Goal: Task Accomplishment & Management: Manage account settings

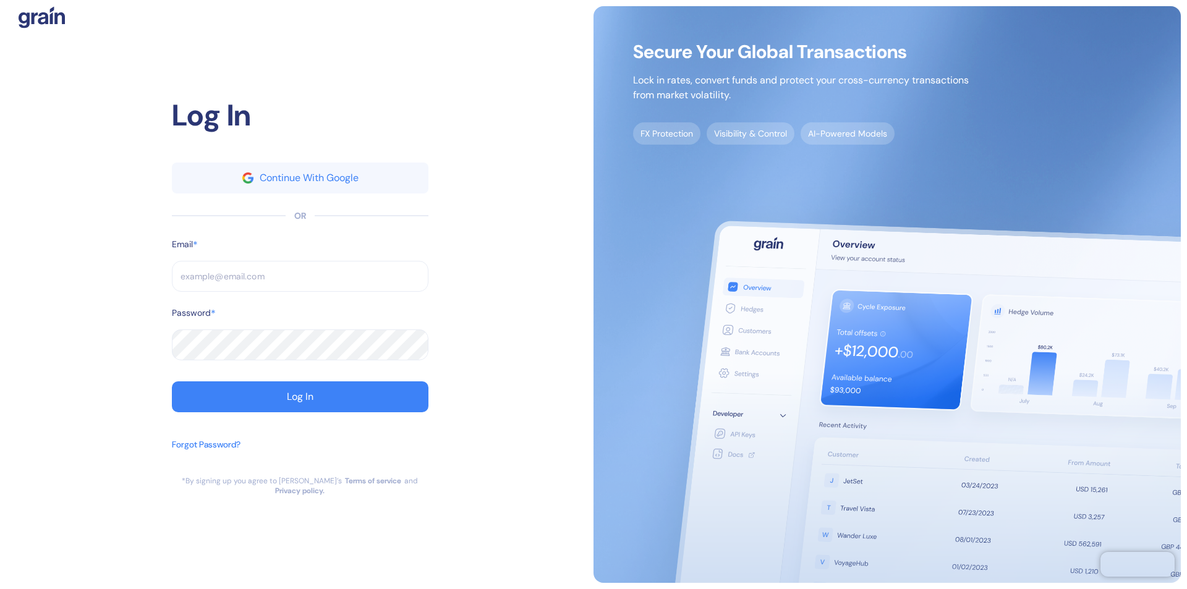
click at [300, 281] on input "text" at bounding box center [300, 276] width 256 height 31
type input "s"
type input "sup"
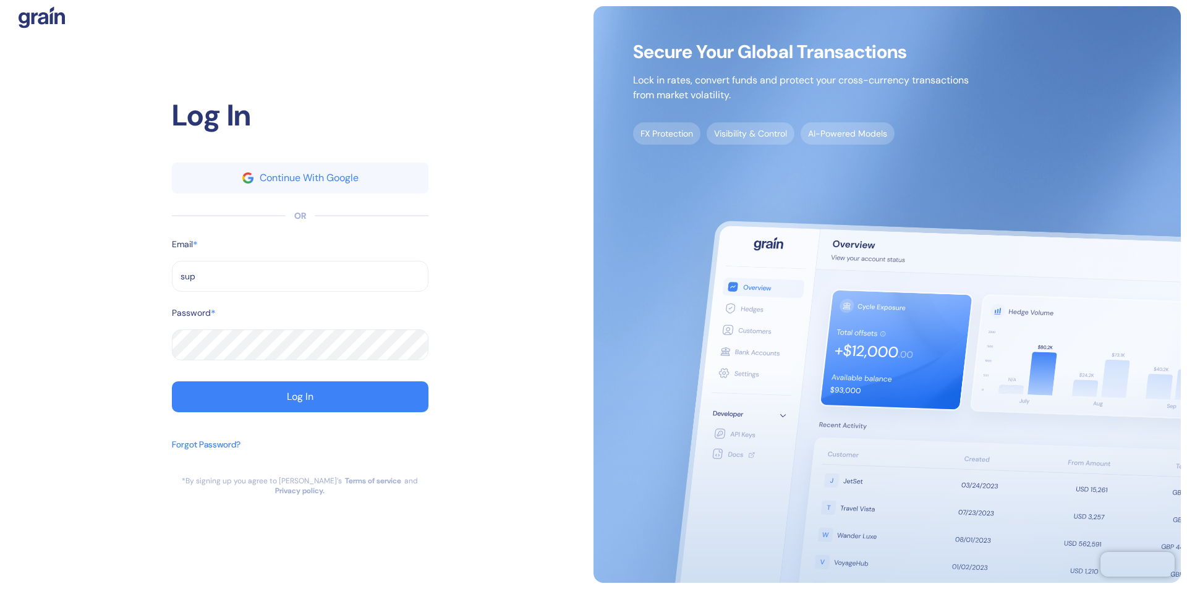
type input "supp"
type input "suppo"
type input "support@thepanax.com"
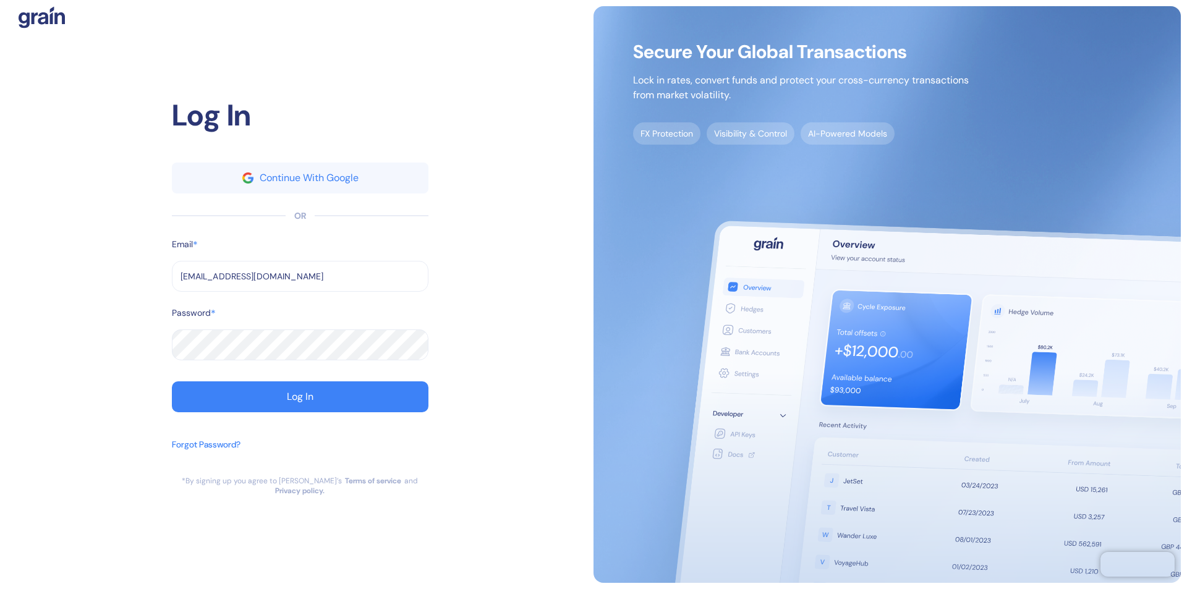
type input "support@thepanax.com"
click at [300, 402] on div "Log In" at bounding box center [300, 397] width 27 height 10
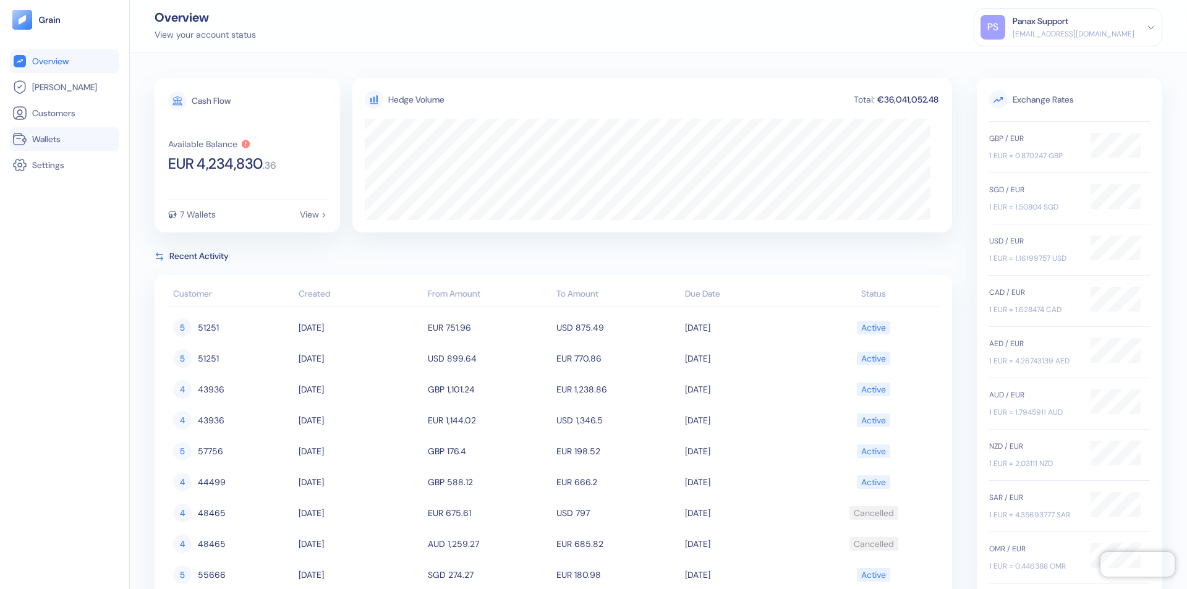
click at [64, 139] on link "Wallets" at bounding box center [64, 139] width 104 height 15
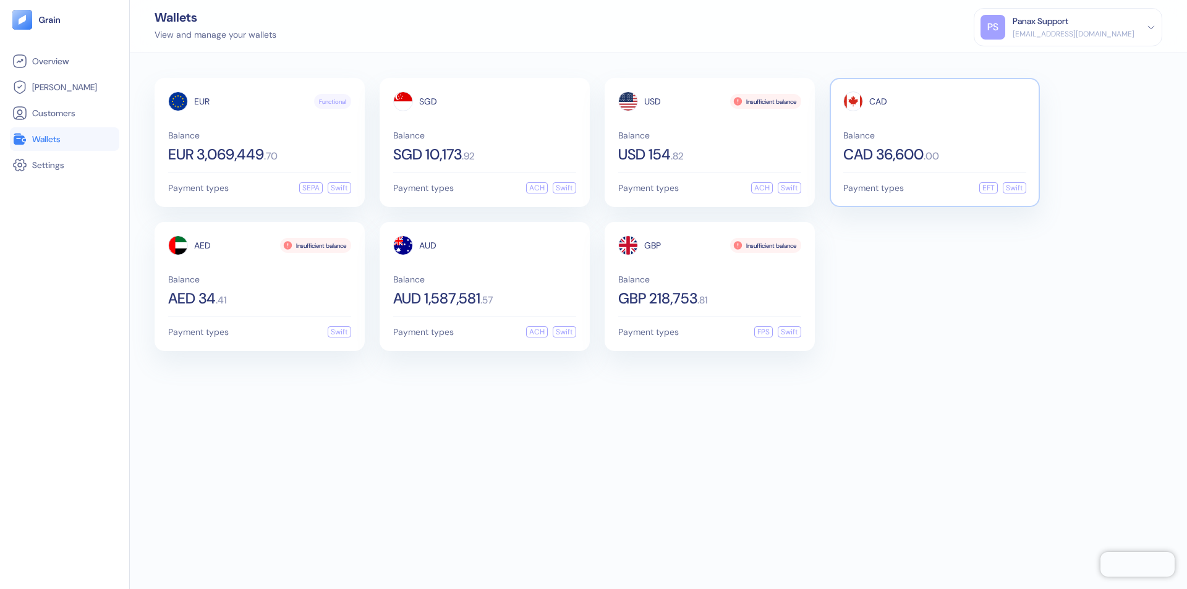
click at [878, 101] on span "CAD" at bounding box center [878, 101] width 18 height 9
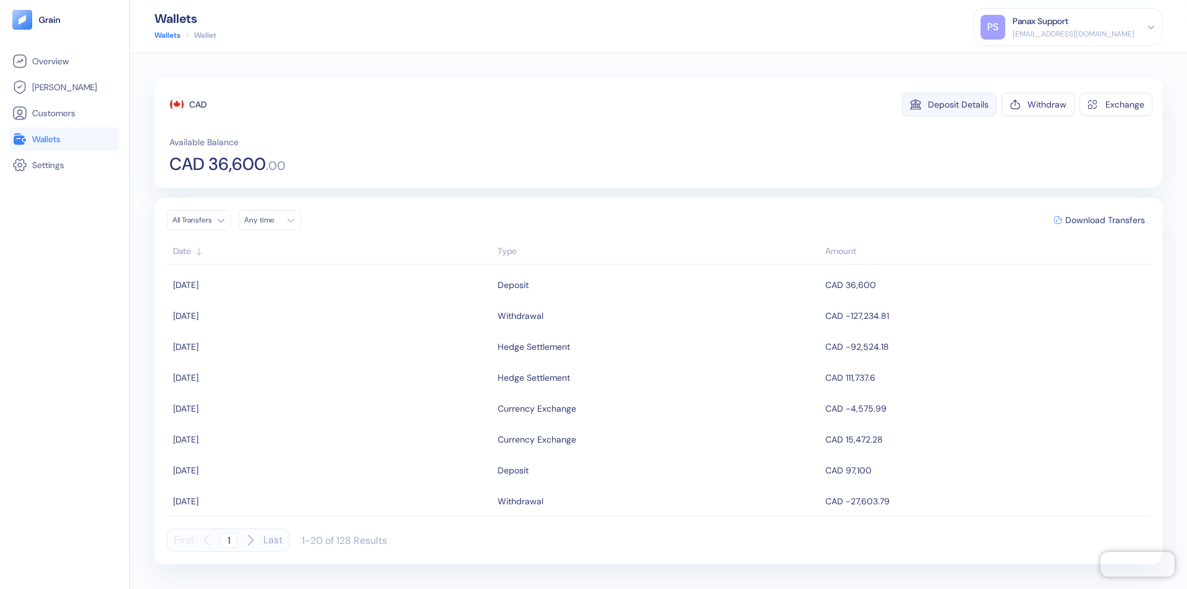
click at [958, 104] on div "Deposit Details" at bounding box center [958, 104] width 61 height 9
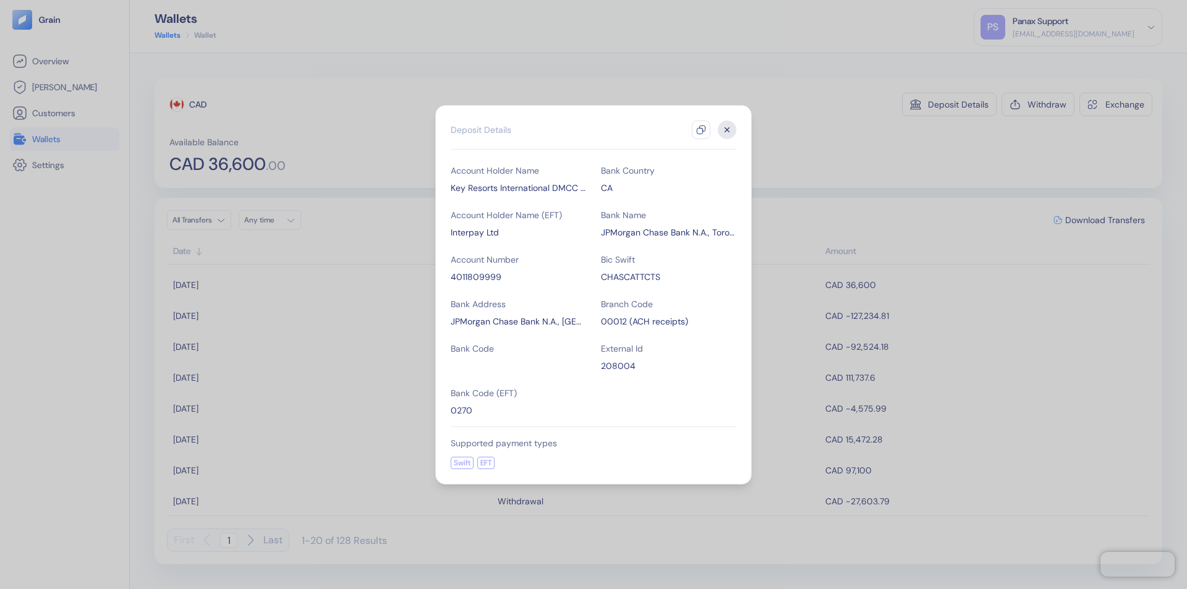
click at [701, 130] on icon "button" at bounding box center [701, 130] width 10 height 10
click at [727, 130] on icon "button" at bounding box center [727, 129] width 4 height 4
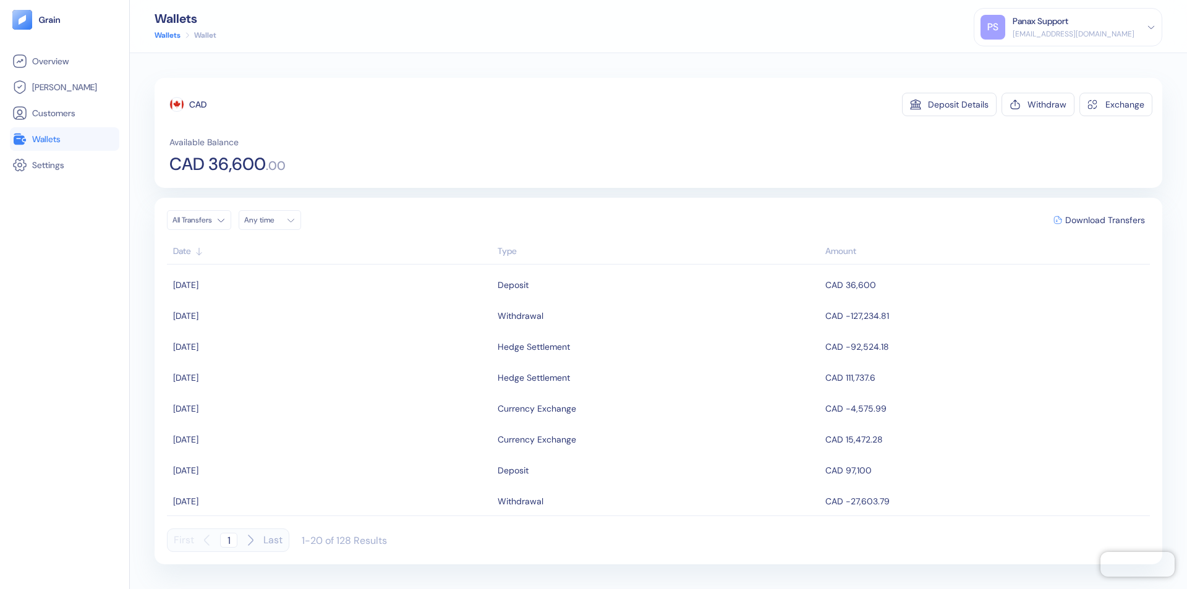
click at [273, 220] on div "Any time" at bounding box center [262, 220] width 37 height 10
click at [331, 301] on button "11" at bounding box center [331, 301] width 15 height 15
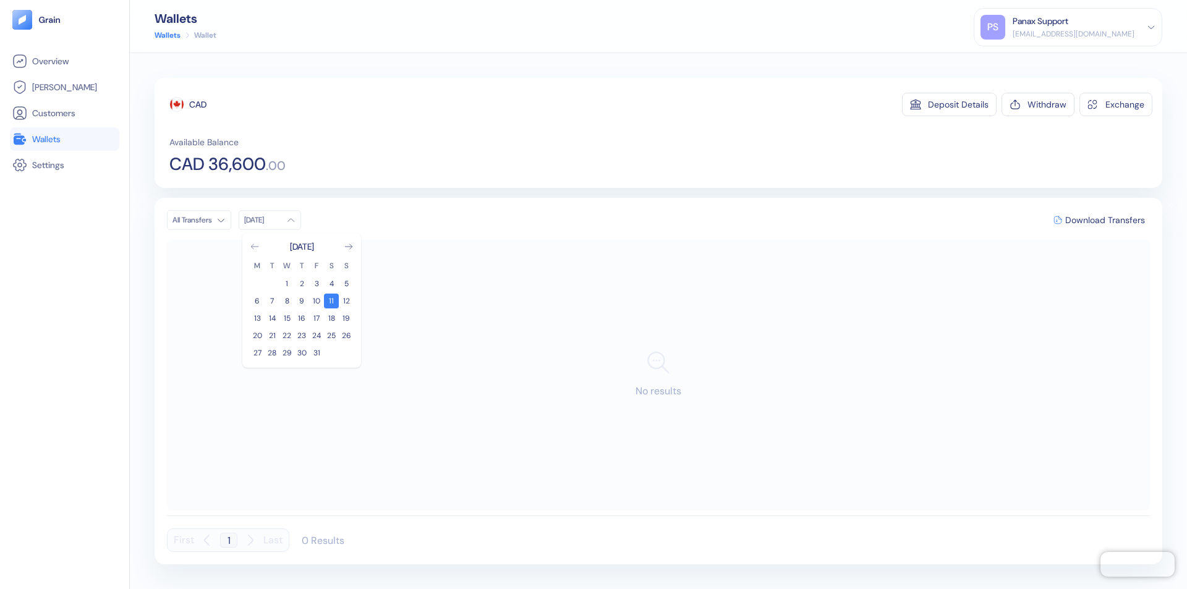
click at [255, 247] on icon "Go to previous month" at bounding box center [254, 246] width 7 height 5
click at [302, 301] on button "11" at bounding box center [301, 301] width 15 height 15
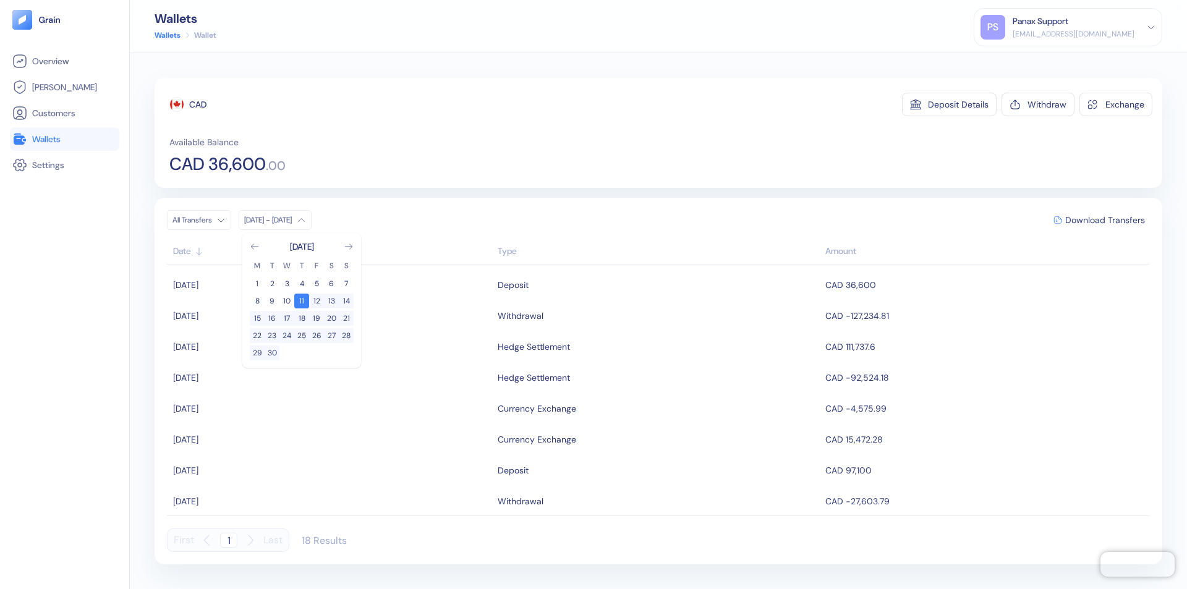
click at [198, 104] on div "CAD" at bounding box center [197, 104] width 17 height 12
click at [1104, 220] on span "Download Transfers" at bounding box center [1105, 220] width 80 height 9
click at [64, 139] on link "Wallets" at bounding box center [64, 139] width 104 height 15
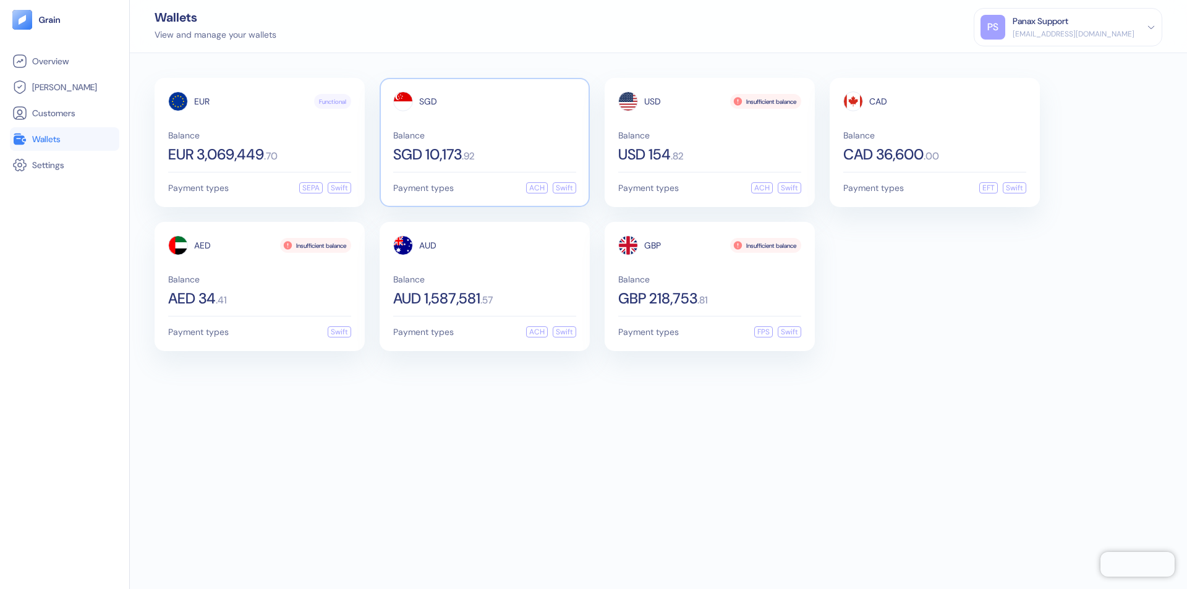
click at [428, 101] on span "SGD" at bounding box center [428, 101] width 18 height 9
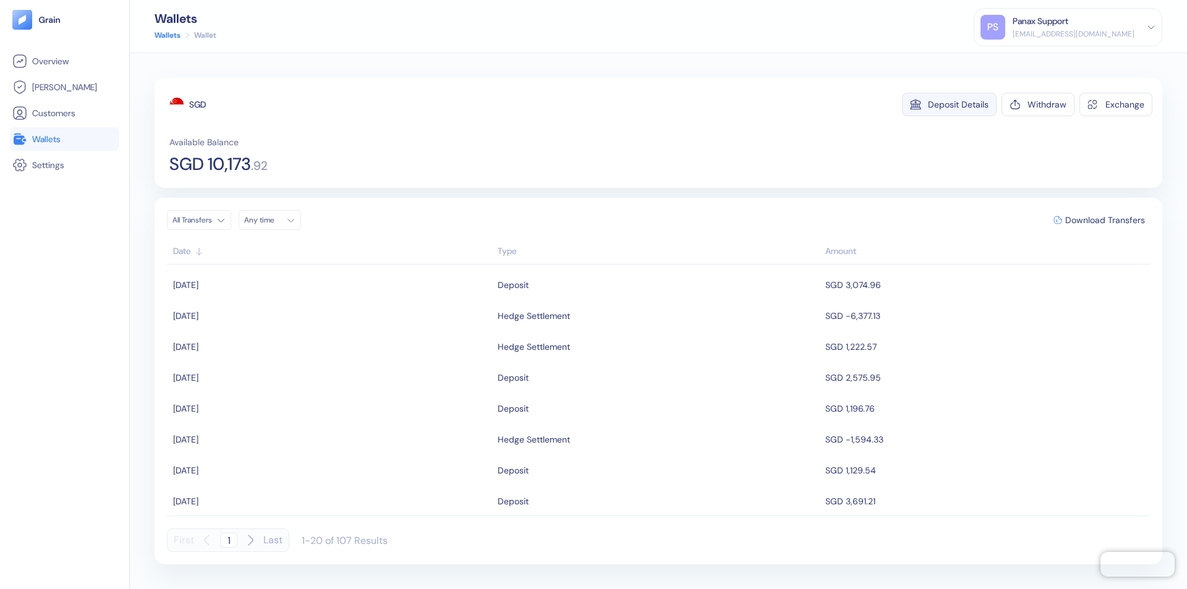
click at [958, 104] on div "Deposit Details" at bounding box center [958, 104] width 61 height 9
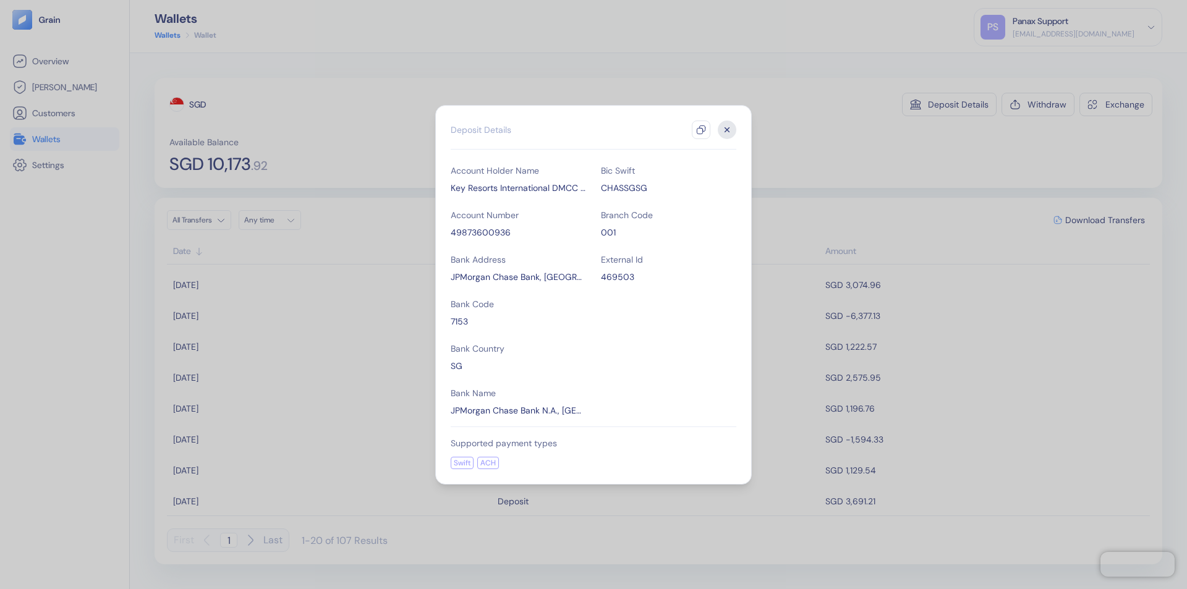
click at [701, 130] on icon "button" at bounding box center [701, 130] width 10 height 10
click at [727, 130] on icon "button" at bounding box center [727, 129] width 4 height 4
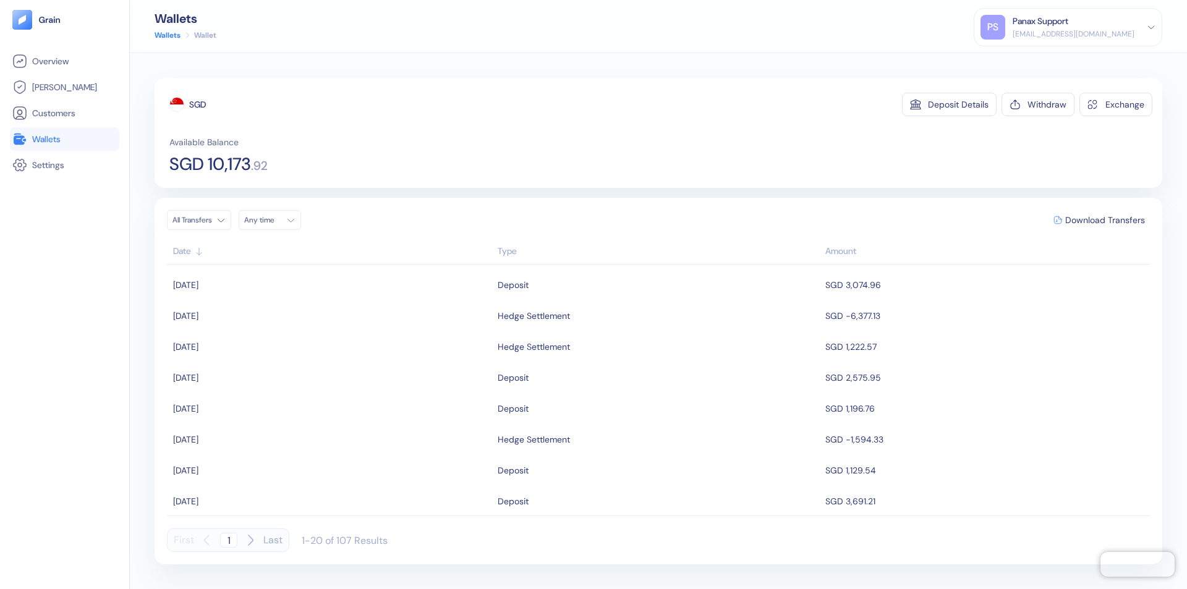
click at [273, 220] on div "Any time" at bounding box center [262, 220] width 37 height 10
click at [331, 301] on button "11" at bounding box center [331, 301] width 15 height 15
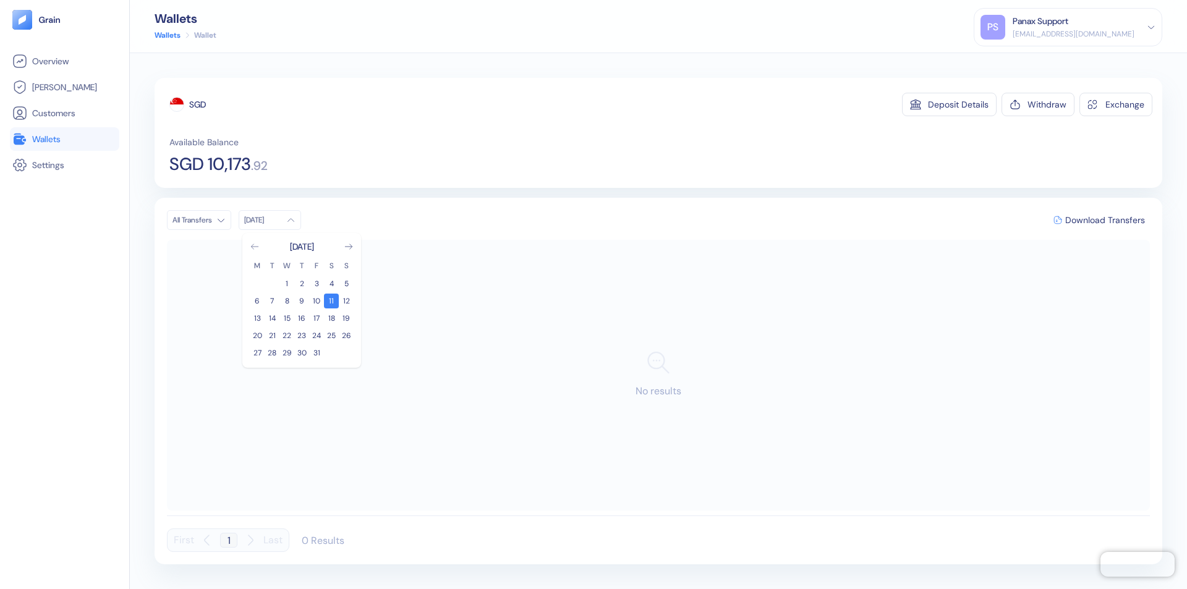
click at [255, 247] on icon "Go to previous month" at bounding box center [254, 246] width 7 height 5
click at [302, 301] on button "11" at bounding box center [301, 301] width 15 height 15
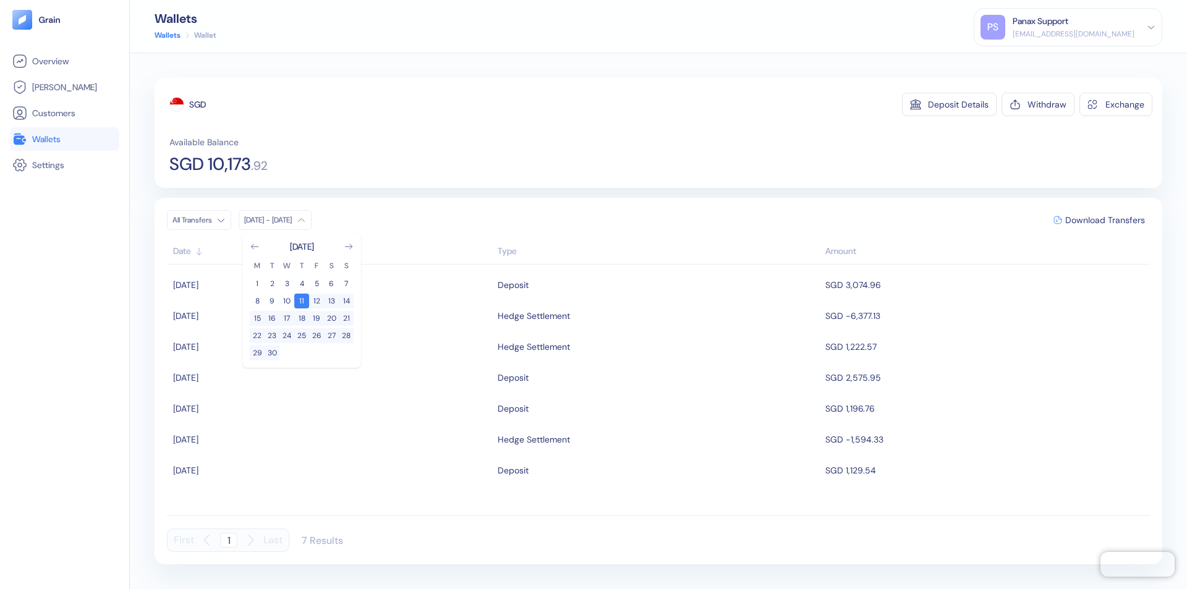
click at [198, 104] on div "SGD" at bounding box center [197, 104] width 17 height 12
click at [1104, 220] on span "Download Transfers" at bounding box center [1105, 220] width 80 height 9
click at [64, 139] on link "Wallets" at bounding box center [64, 139] width 104 height 15
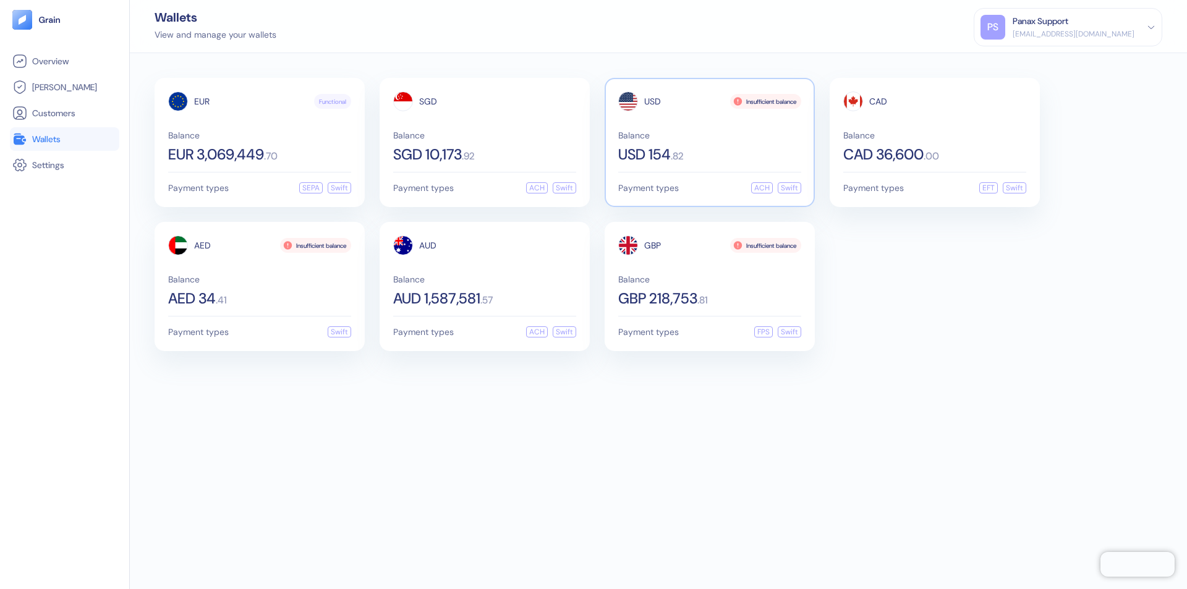
click at [652, 101] on span "USD" at bounding box center [652, 101] width 17 height 9
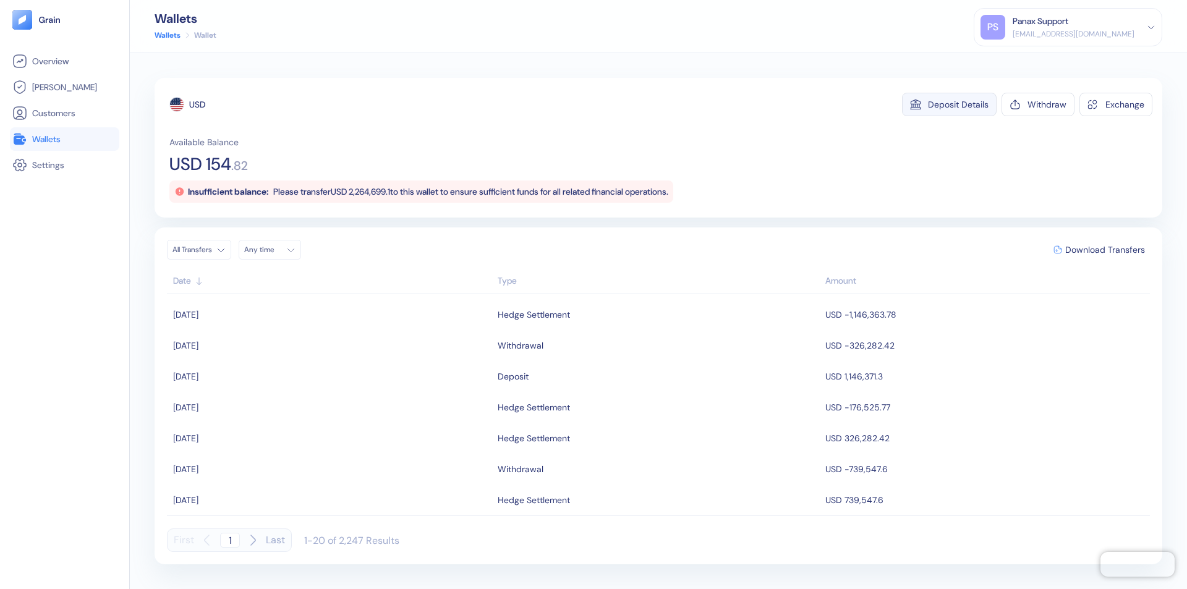
click at [958, 104] on div "Deposit Details" at bounding box center [958, 104] width 61 height 9
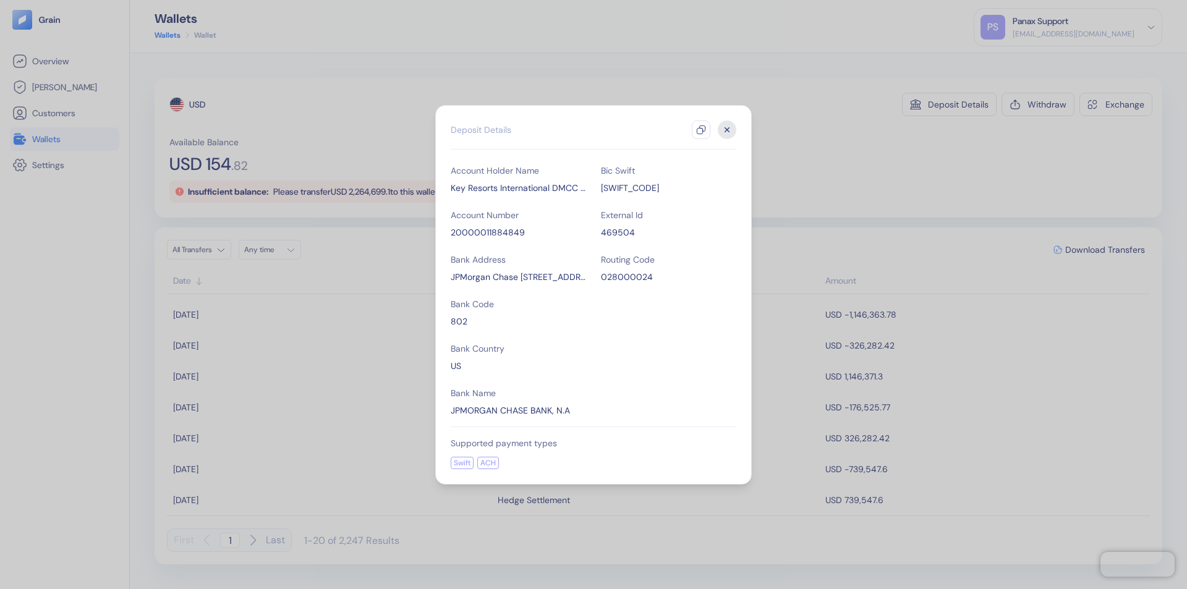
click at [701, 130] on icon "button" at bounding box center [701, 130] width 10 height 10
click at [727, 130] on icon "button" at bounding box center [727, 129] width 4 height 4
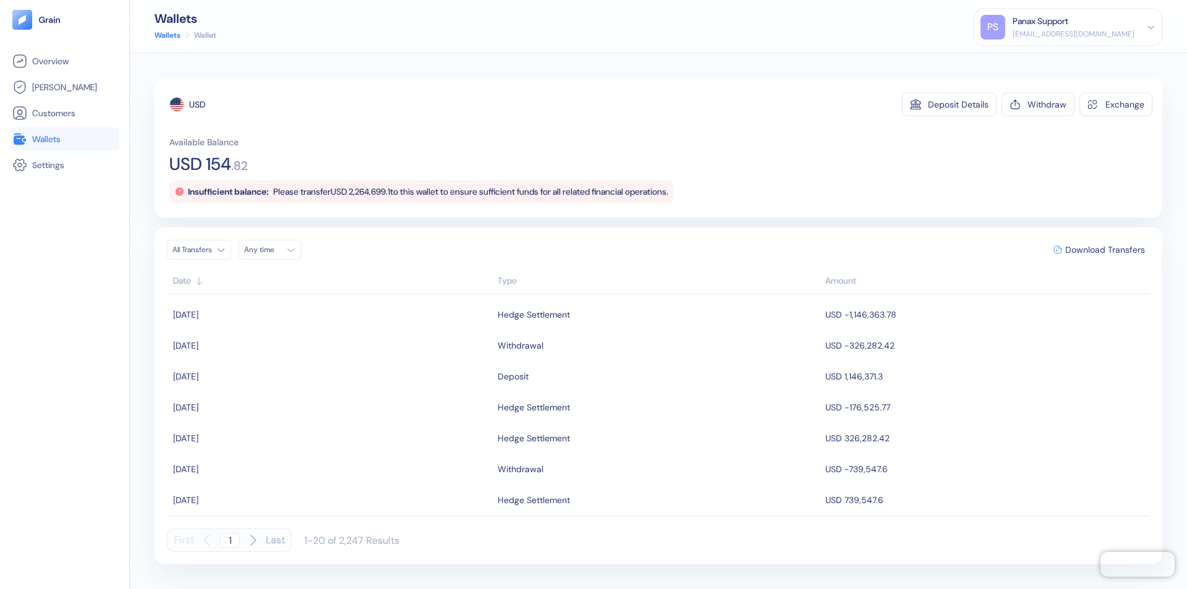
click at [273, 250] on div "Any time" at bounding box center [262, 250] width 37 height 10
click at [331, 331] on button "11" at bounding box center [331, 330] width 15 height 15
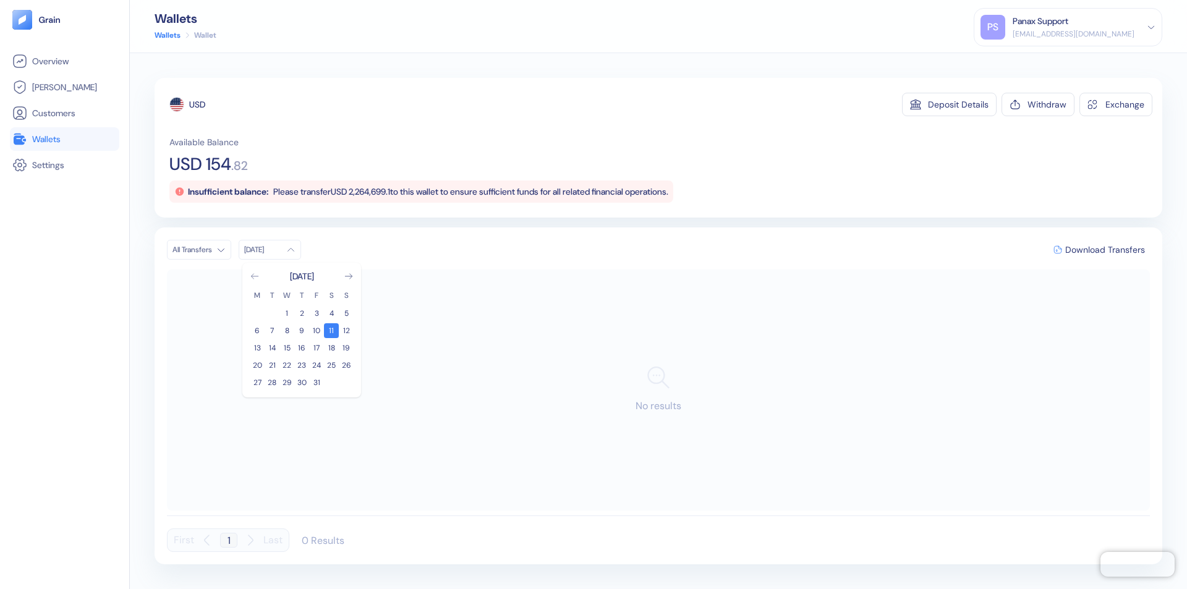
click at [255, 276] on icon "Go to previous month" at bounding box center [254, 276] width 7 height 5
click at [302, 331] on button "11" at bounding box center [301, 330] width 15 height 15
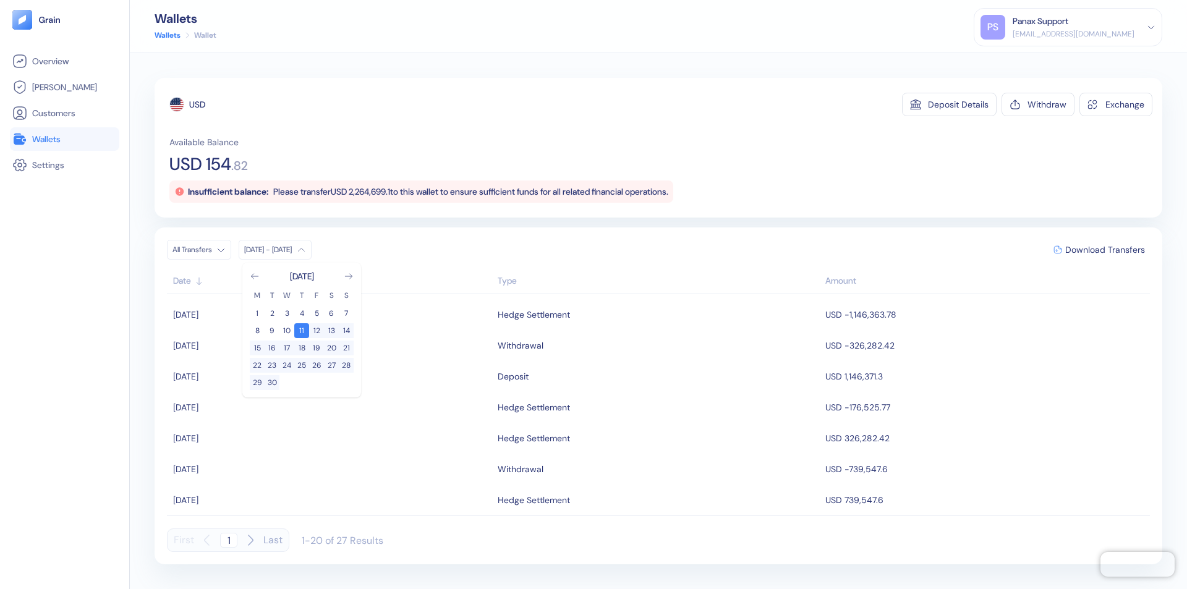
click at [197, 104] on div "USD" at bounding box center [197, 104] width 16 height 12
click at [1104, 250] on span "Download Transfers" at bounding box center [1105, 249] width 80 height 9
click at [64, 139] on link "Wallets" at bounding box center [64, 139] width 104 height 15
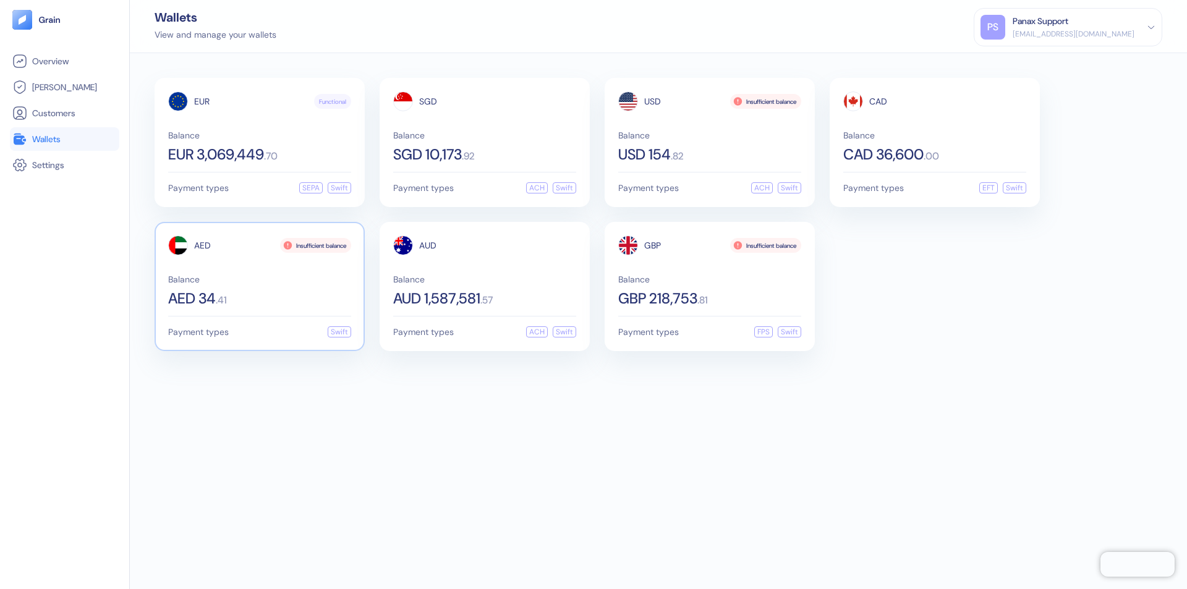
click at [202, 245] on span "AED" at bounding box center [202, 245] width 17 height 9
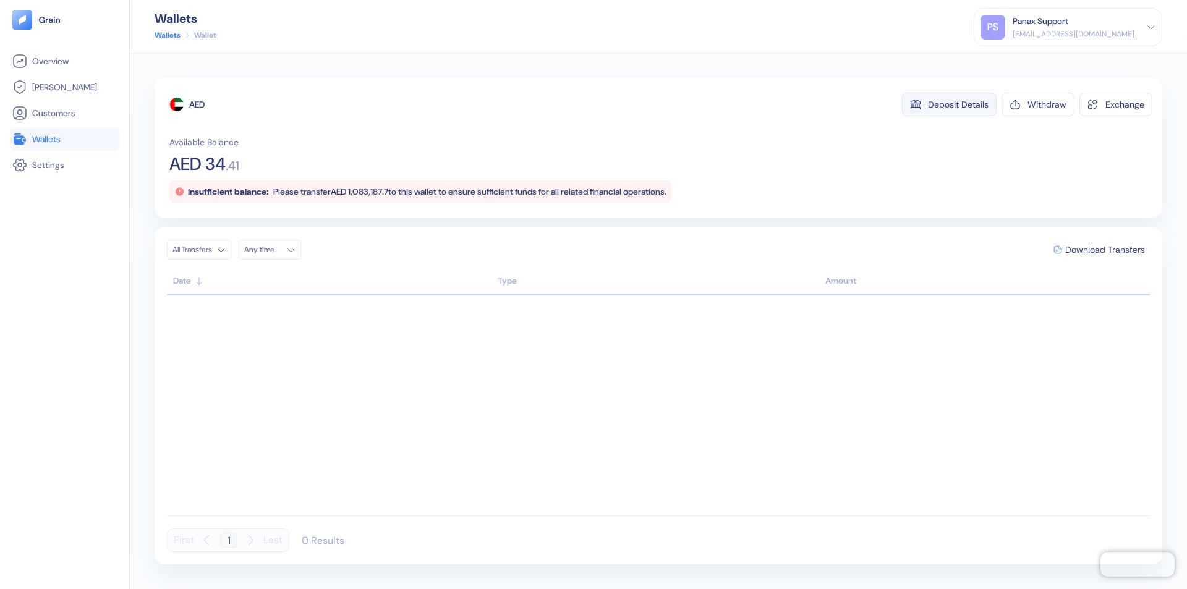
click at [958, 104] on div "Deposit Details" at bounding box center [958, 104] width 61 height 9
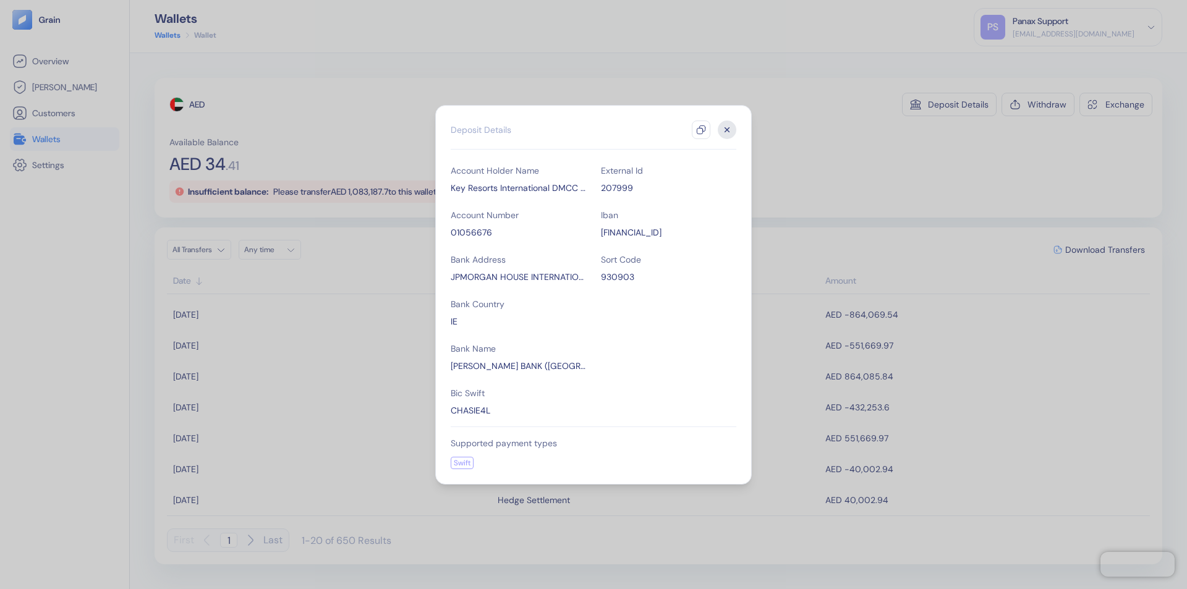
click at [701, 130] on icon "button" at bounding box center [701, 130] width 10 height 10
click at [727, 130] on icon "button" at bounding box center [727, 129] width 4 height 4
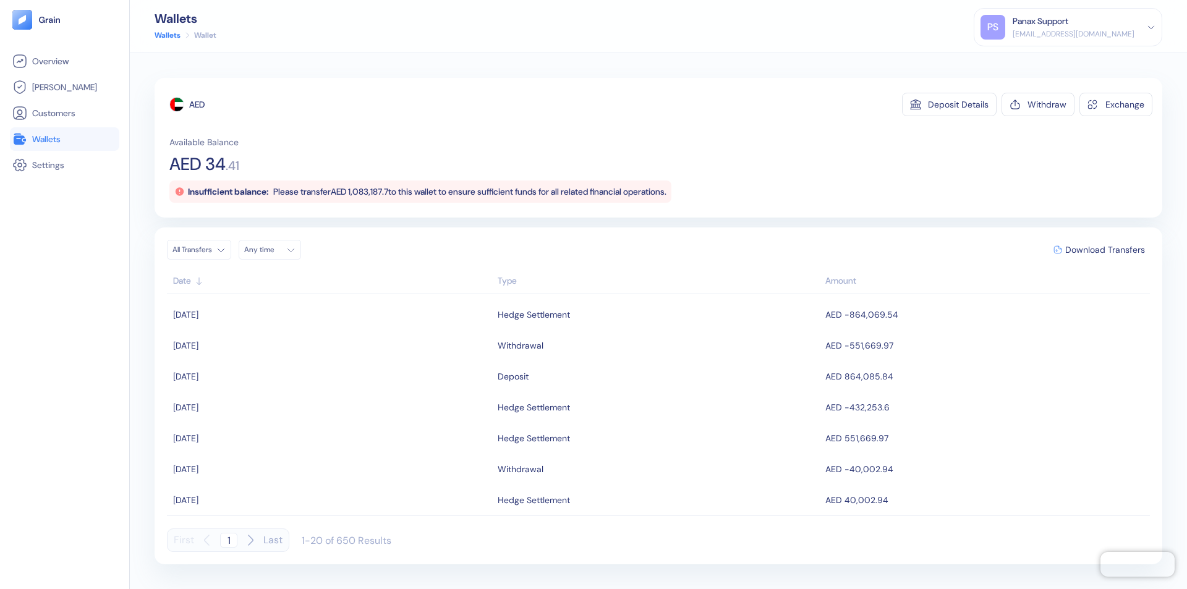
click at [273, 250] on div "Any time" at bounding box center [262, 250] width 37 height 10
click at [331, 331] on button "11" at bounding box center [331, 330] width 15 height 15
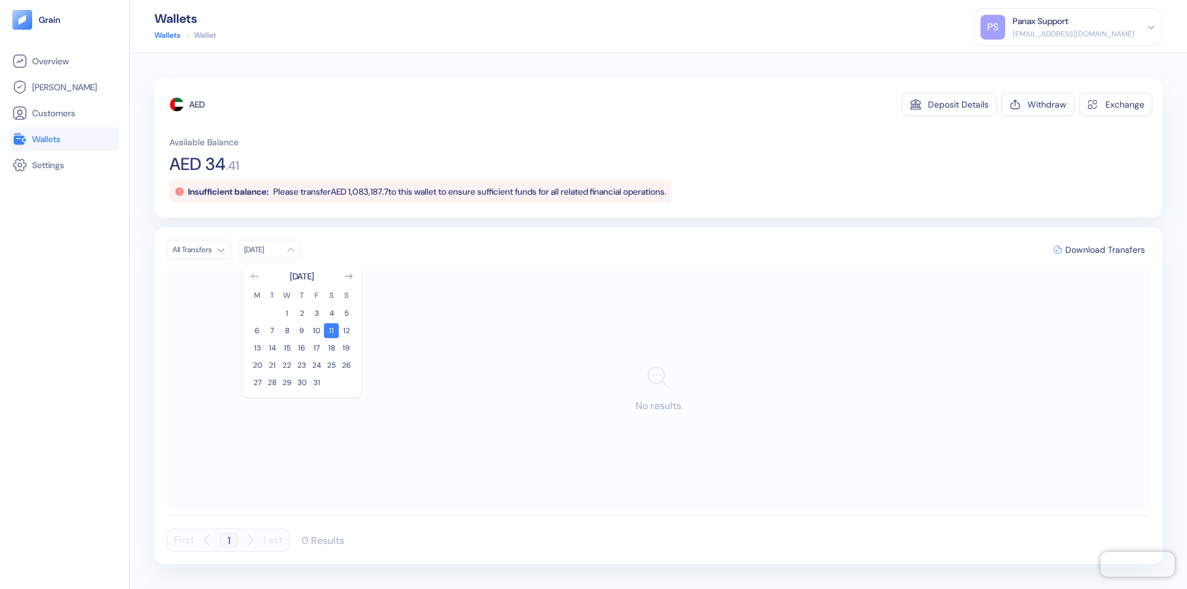
click at [255, 276] on icon "Go to previous month" at bounding box center [254, 276] width 7 height 5
click at [302, 331] on button "11" at bounding box center [301, 330] width 15 height 15
click at [197, 104] on div "AED" at bounding box center [196, 104] width 15 height 12
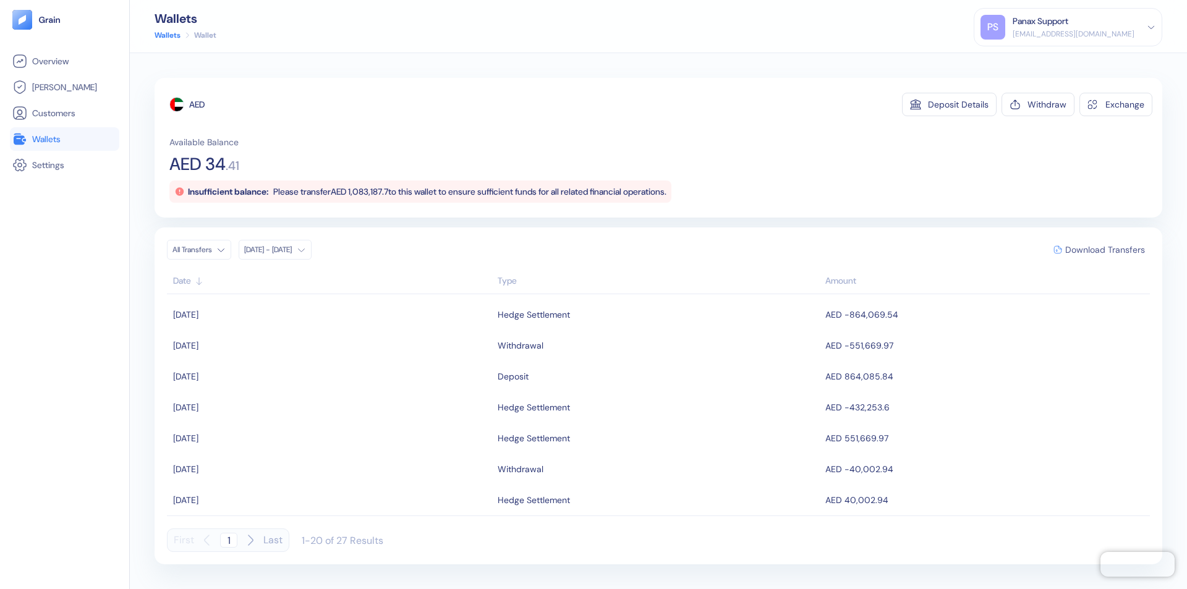
click at [1104, 250] on span "Download Transfers" at bounding box center [1105, 249] width 80 height 9
click at [64, 139] on link "Wallets" at bounding box center [64, 139] width 104 height 15
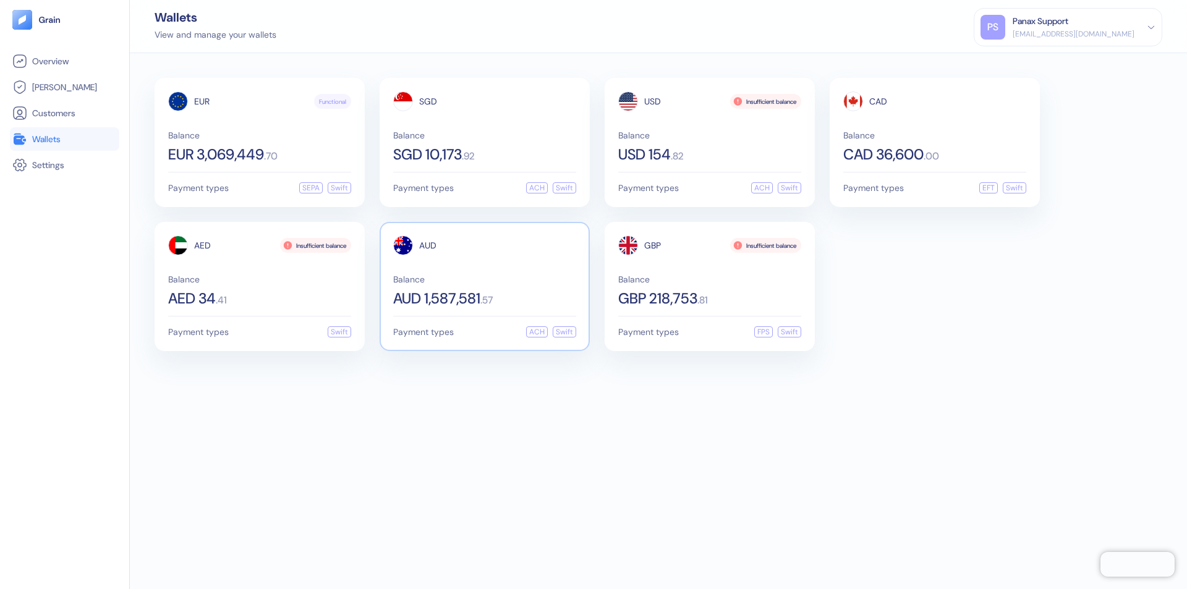
click at [428, 245] on span "AUD" at bounding box center [427, 245] width 17 height 9
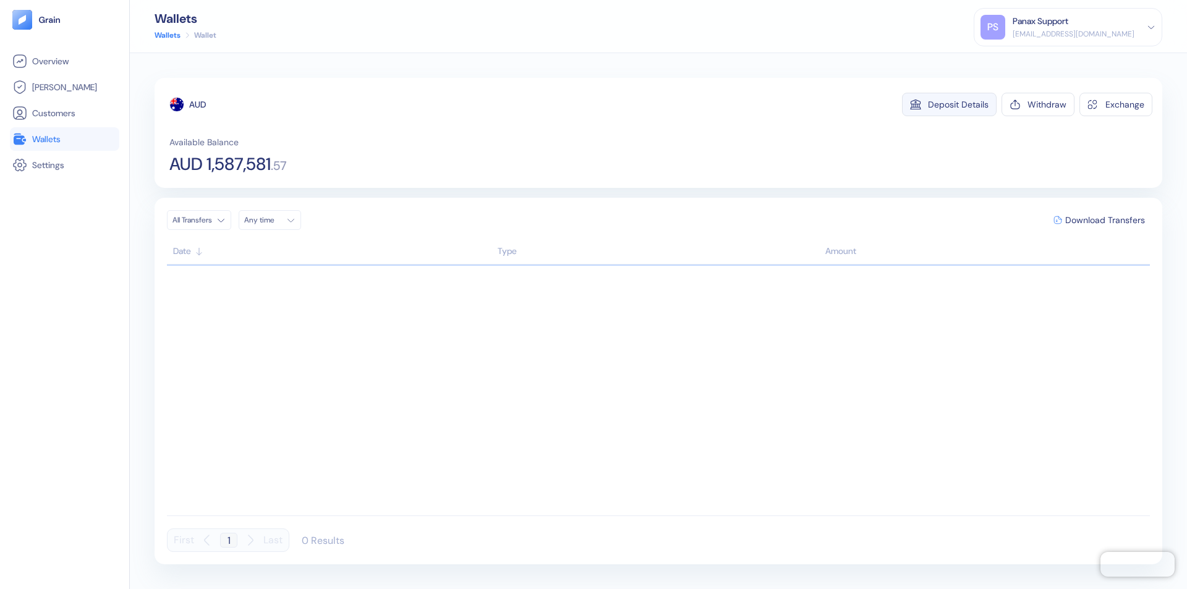
click at [958, 104] on div "Deposit Details" at bounding box center [958, 104] width 61 height 9
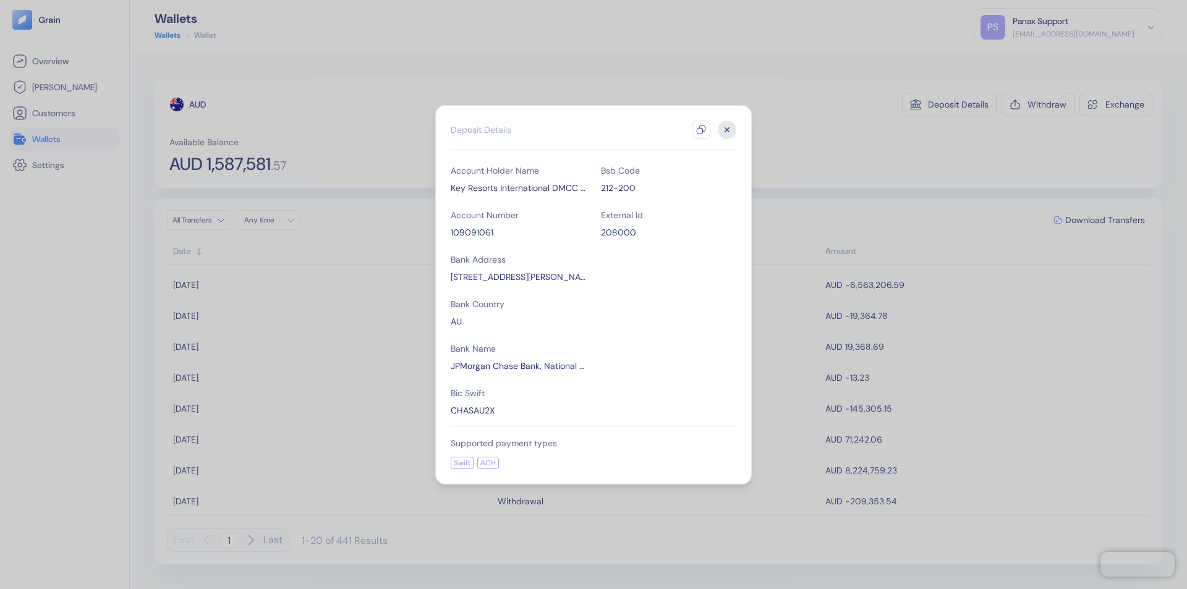
click at [701, 130] on icon "button" at bounding box center [701, 130] width 10 height 10
click at [727, 130] on icon "button" at bounding box center [727, 129] width 4 height 4
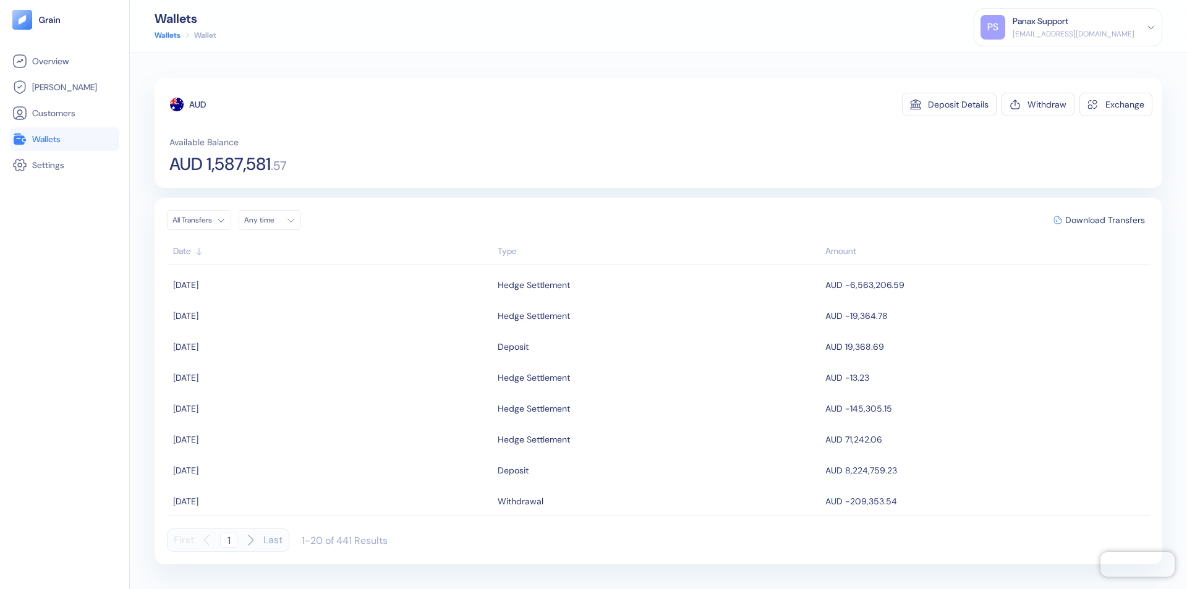
click at [273, 220] on div "Any time" at bounding box center [262, 220] width 37 height 10
click at [331, 301] on button "11" at bounding box center [331, 301] width 15 height 15
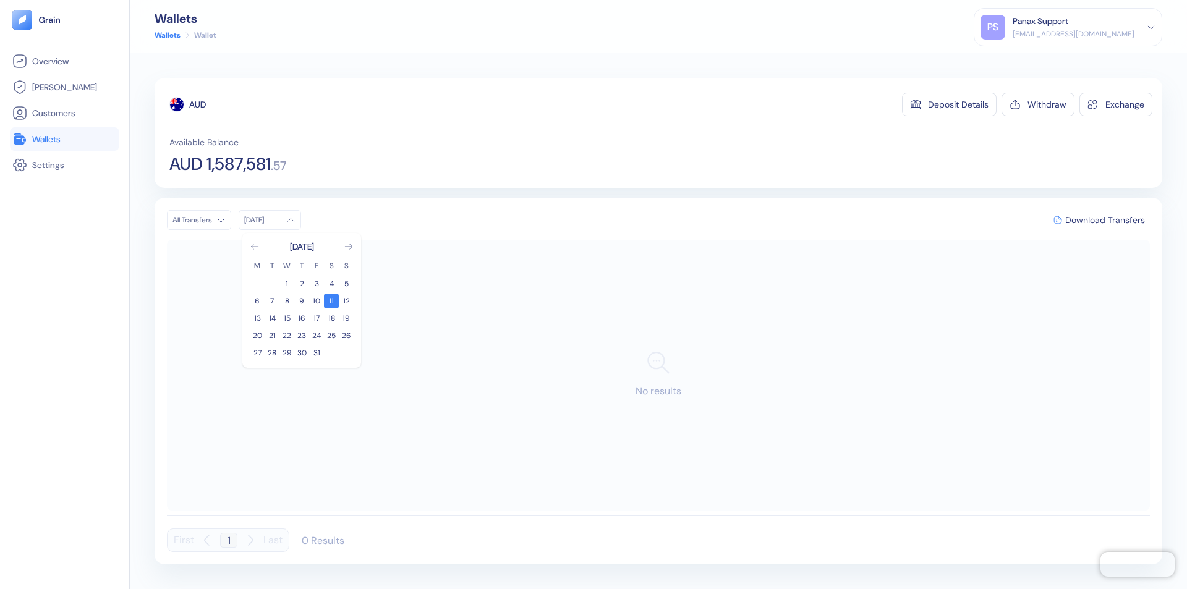
click at [255, 247] on icon "Go to previous month" at bounding box center [254, 246] width 7 height 5
click at [302, 301] on button "11" at bounding box center [301, 301] width 15 height 15
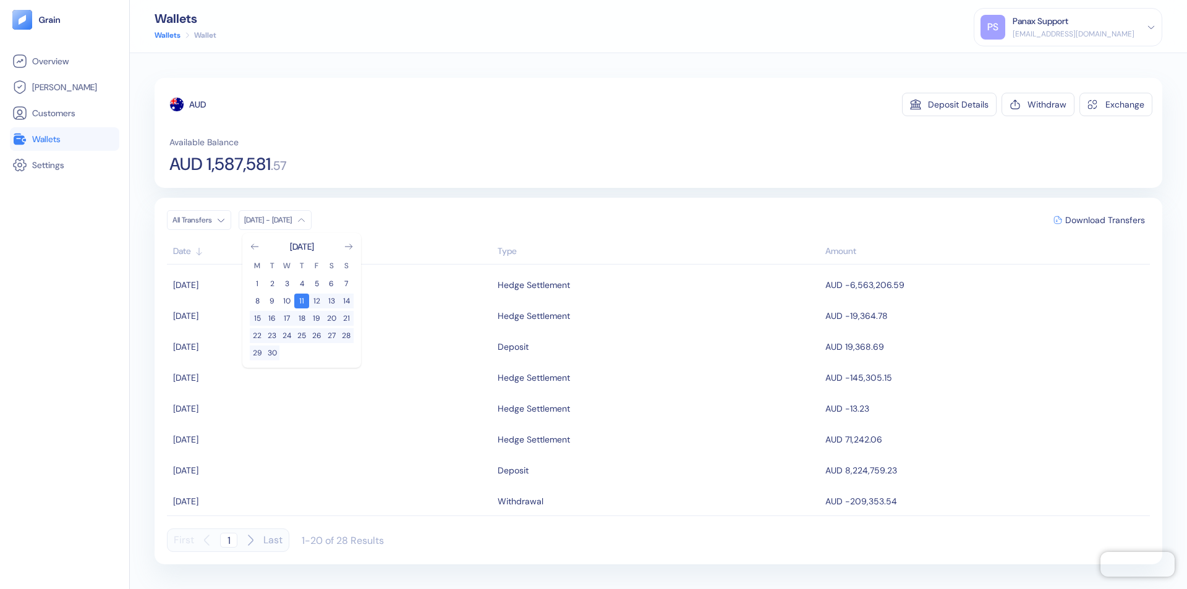
click at [198, 104] on div "AUD" at bounding box center [197, 104] width 17 height 12
click at [1104, 220] on span "Download Transfers" at bounding box center [1105, 220] width 80 height 9
click at [64, 139] on link "Wallets" at bounding box center [64, 139] width 104 height 15
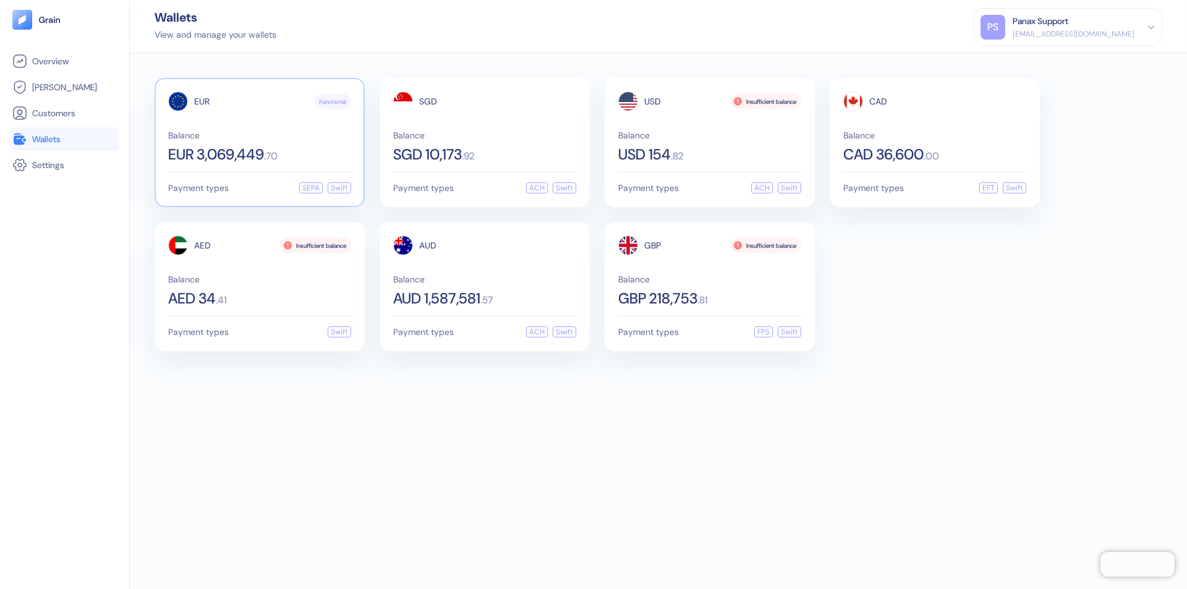
click at [201, 101] on span "EUR" at bounding box center [201, 101] width 15 height 9
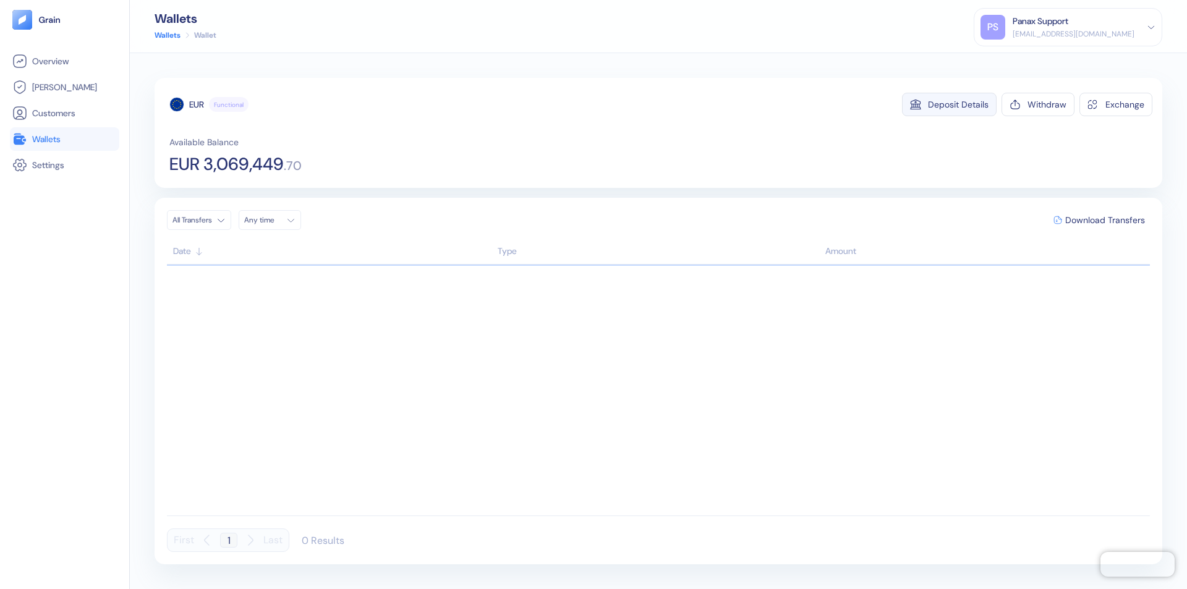
click at [958, 104] on div "Deposit Details" at bounding box center [958, 104] width 61 height 9
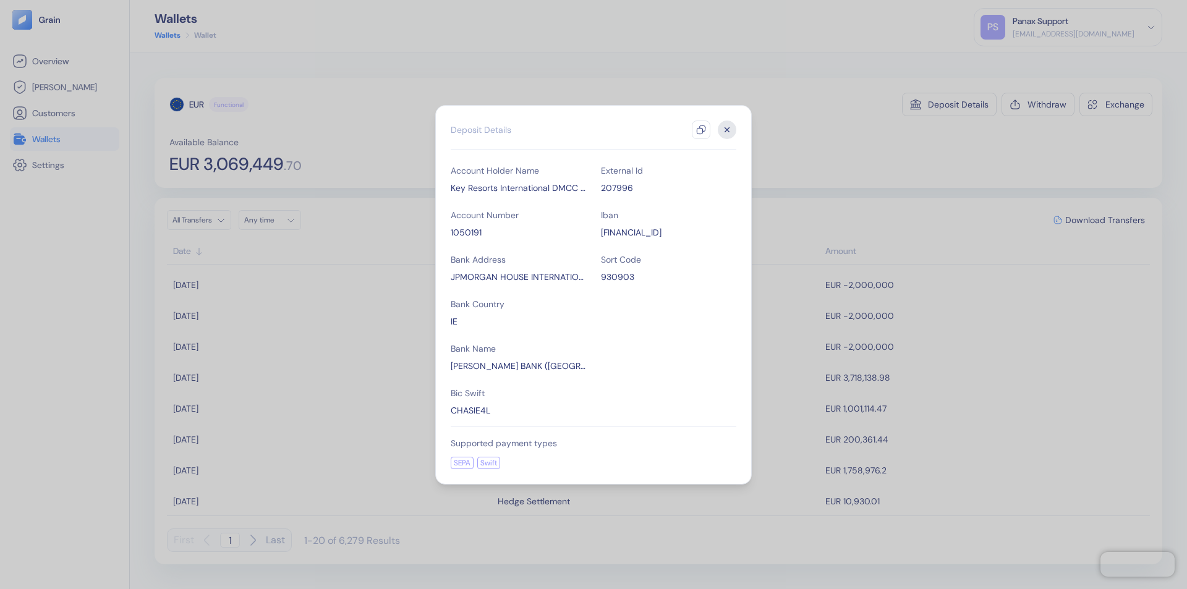
click at [701, 130] on icon "button" at bounding box center [701, 130] width 10 height 10
click at [727, 130] on icon "button" at bounding box center [727, 129] width 4 height 4
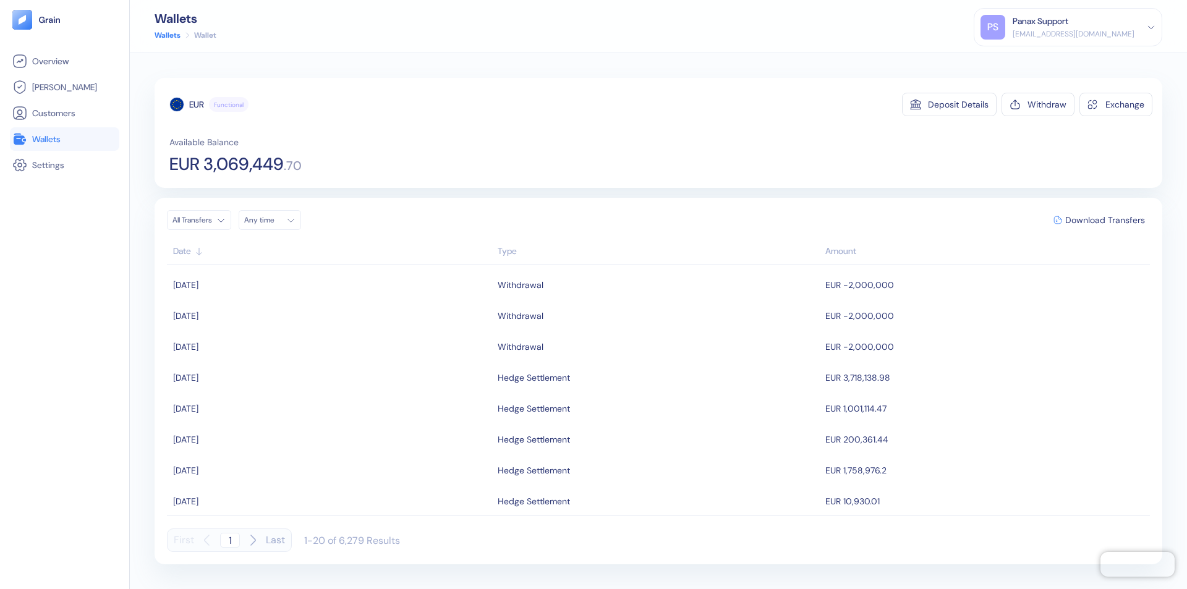
click at [273, 220] on div "Any time" at bounding box center [262, 220] width 37 height 10
click at [331, 301] on button "11" at bounding box center [331, 301] width 15 height 15
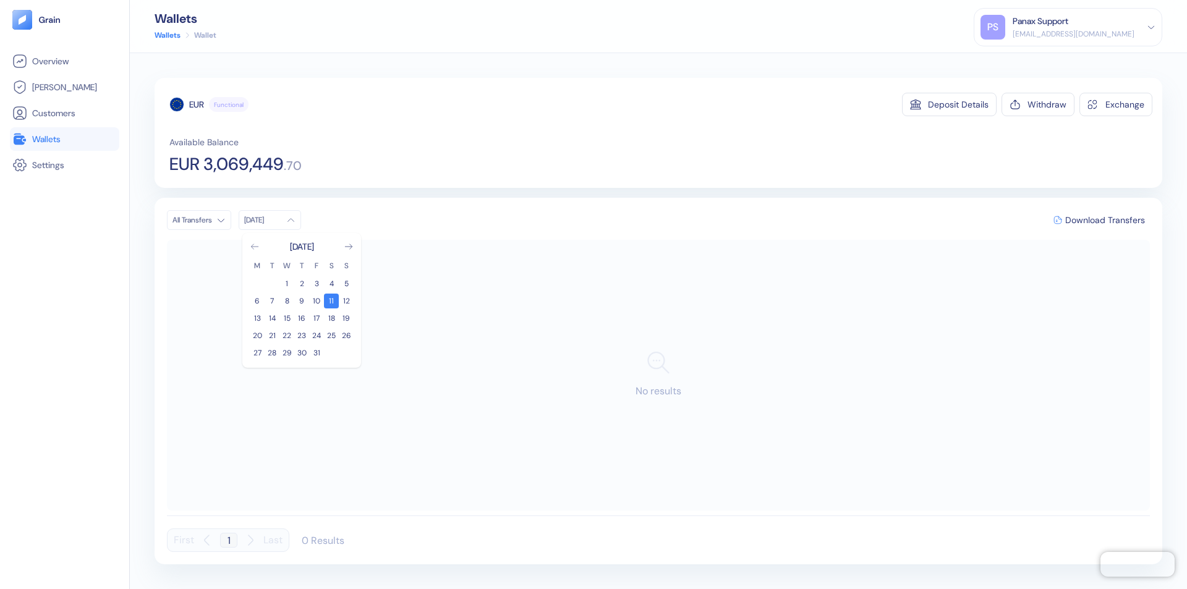
click at [255, 247] on icon "Go to previous month" at bounding box center [254, 246] width 7 height 5
click at [302, 301] on button "11" at bounding box center [301, 301] width 15 height 15
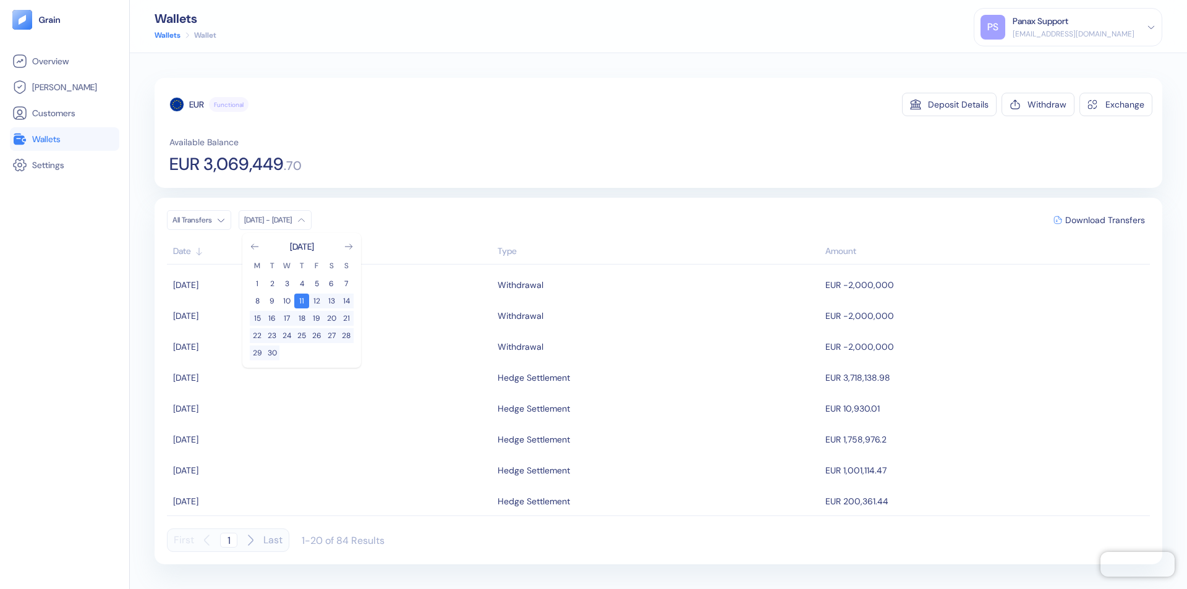
click at [197, 104] on div "EUR" at bounding box center [196, 104] width 15 height 12
click at [1104, 220] on span "Download Transfers" at bounding box center [1105, 220] width 80 height 9
click at [64, 139] on link "Wallets" at bounding box center [64, 139] width 104 height 15
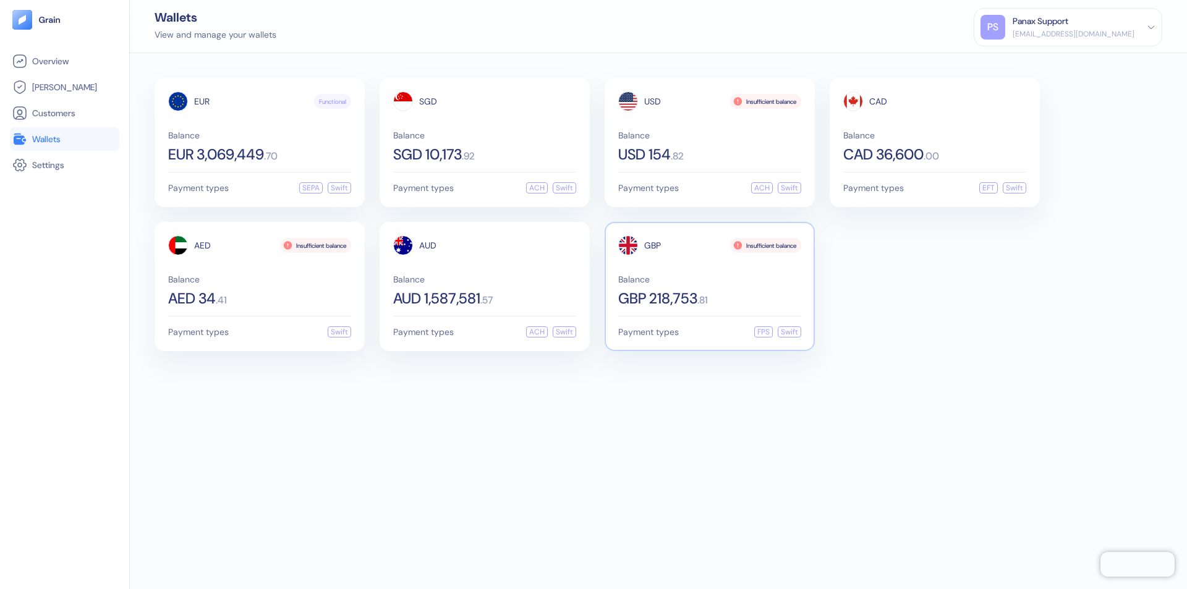
click at [652, 245] on span "GBP" at bounding box center [652, 245] width 17 height 9
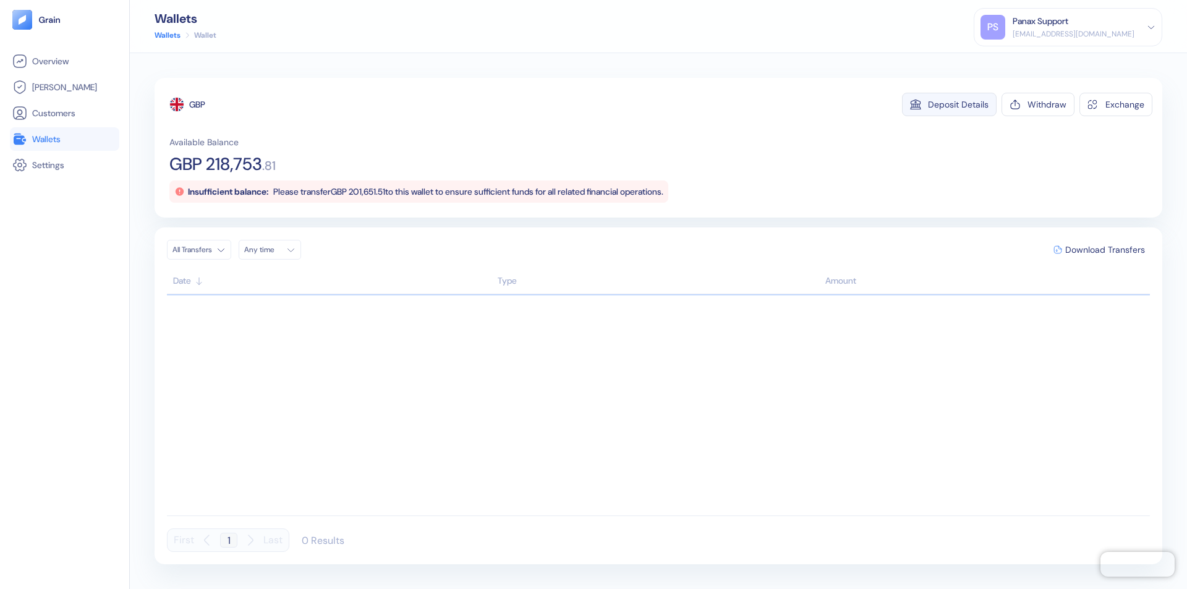
click at [958, 104] on div "Deposit Details" at bounding box center [958, 104] width 61 height 9
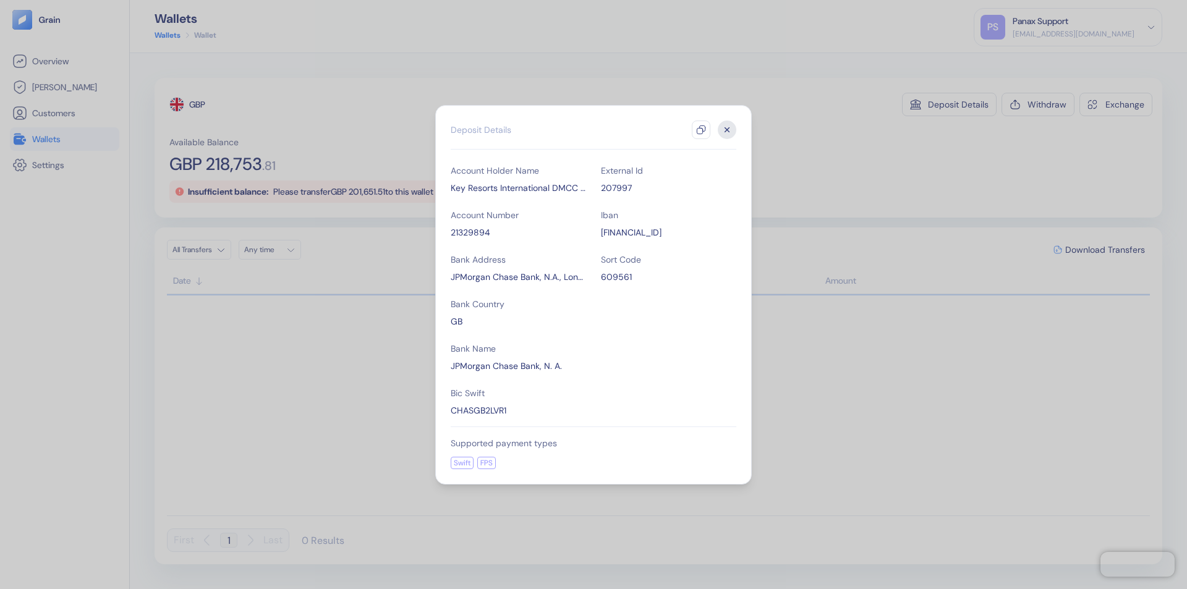
click at [701, 130] on icon "button" at bounding box center [701, 130] width 10 height 10
click at [727, 130] on icon "button" at bounding box center [727, 129] width 4 height 4
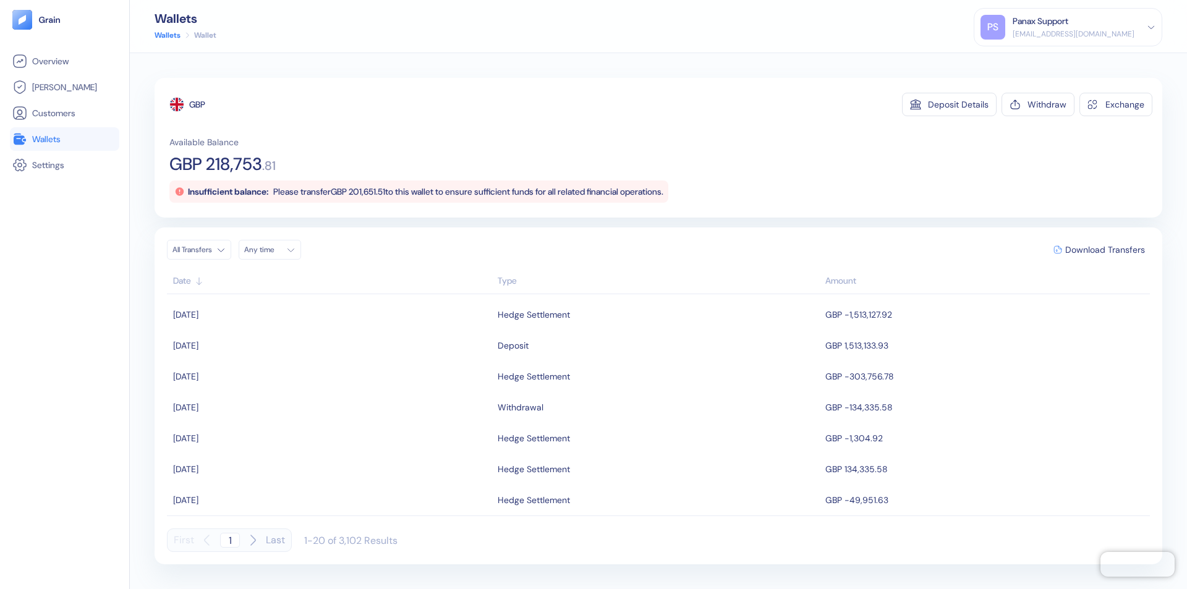
click at [273, 250] on div "Any time" at bounding box center [262, 250] width 37 height 10
click at [331, 331] on button "11" at bounding box center [331, 330] width 15 height 15
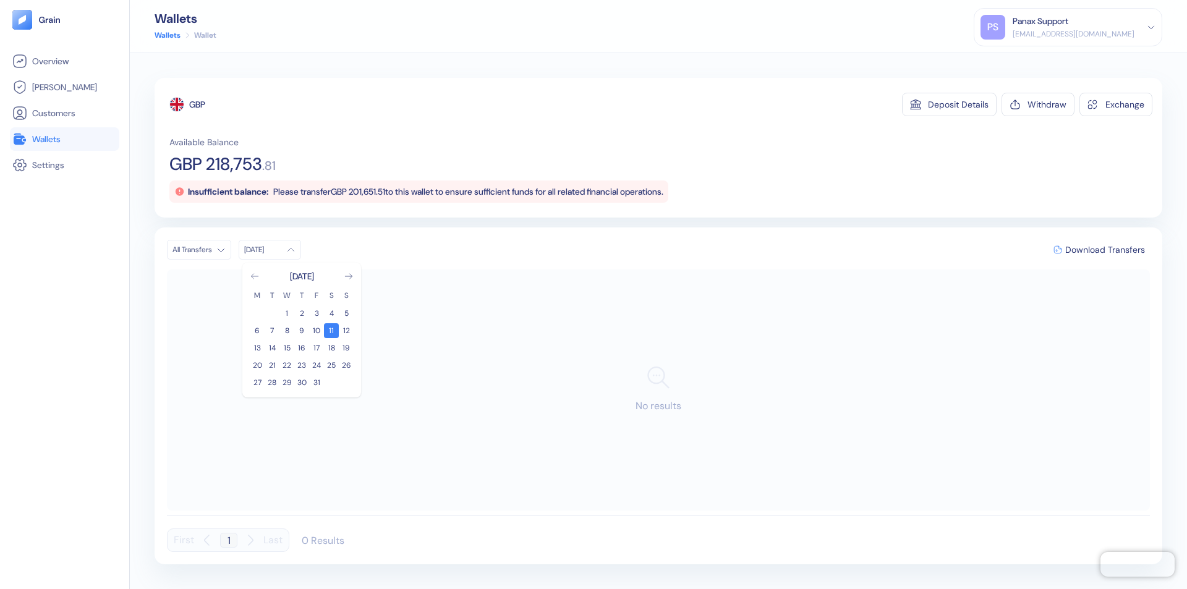
click at [255, 276] on icon "Go to previous month" at bounding box center [254, 276] width 7 height 5
click at [302, 331] on button "11" at bounding box center [301, 330] width 15 height 15
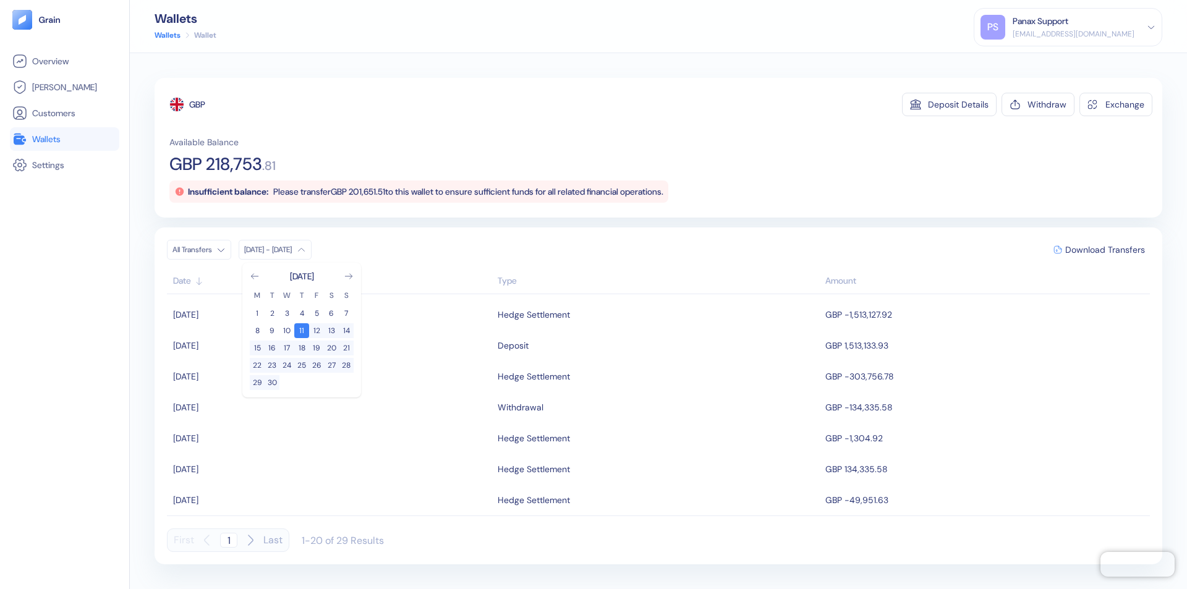
click at [198, 104] on div "GBP" at bounding box center [197, 104] width 16 height 12
click at [1104, 250] on span "Download Transfers" at bounding box center [1105, 249] width 80 height 9
click at [1068, 27] on div "Panax Support" at bounding box center [1040, 21] width 56 height 13
click at [1030, 61] on div "Sign Out" at bounding box center [1013, 61] width 34 height 13
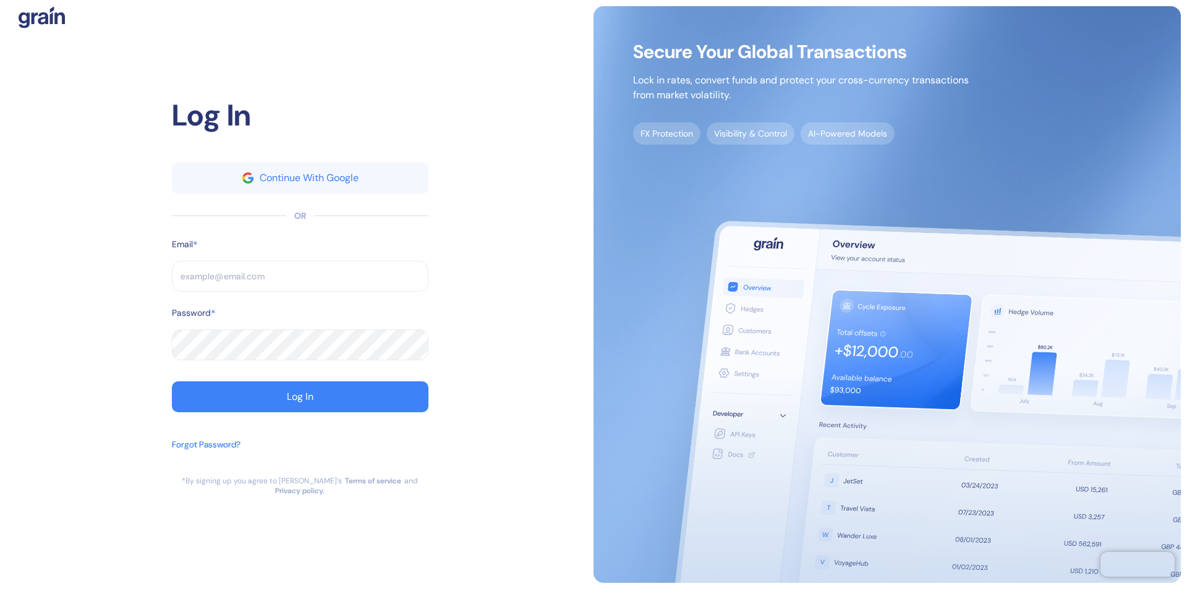
click at [300, 281] on input "text" at bounding box center [300, 276] width 256 height 31
type input "[EMAIL_ADDRESS][DOMAIN_NAME]"
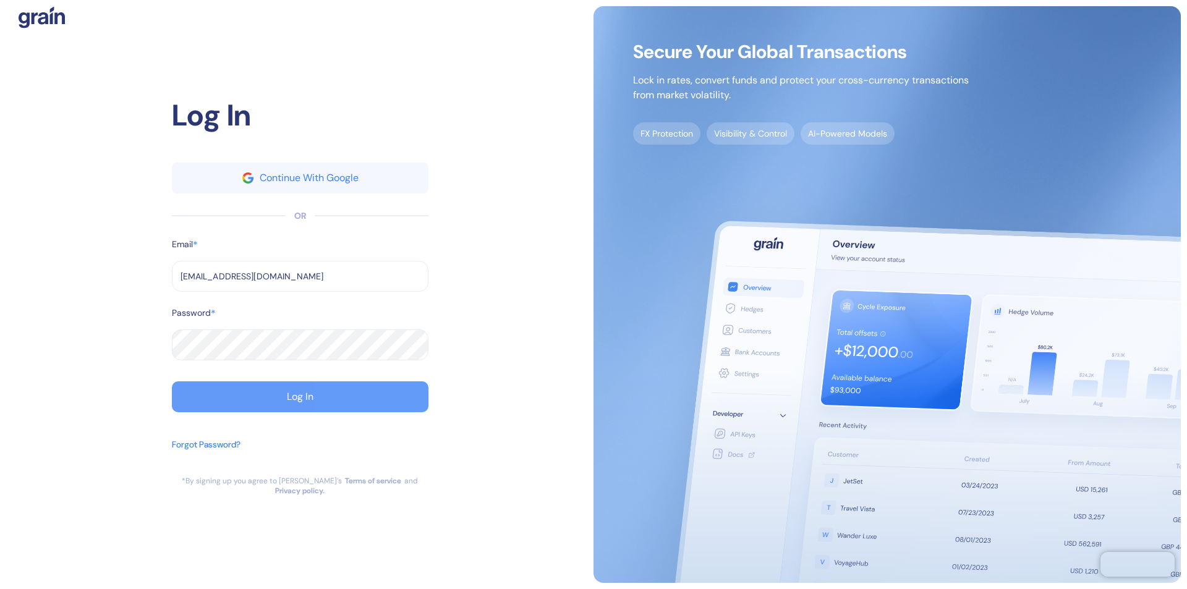
click at [300, 402] on div "Log In" at bounding box center [300, 397] width 27 height 10
